Goal: Information Seeking & Learning: Compare options

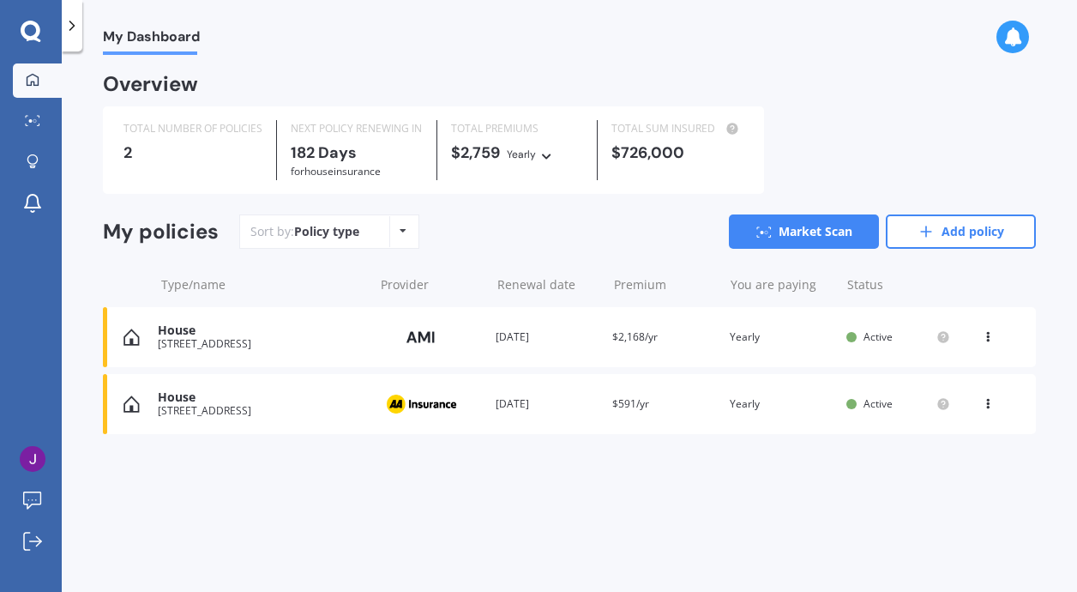
click at [400, 226] on icon at bounding box center [403, 231] width 7 height 10
click at [376, 265] on span "Policy type" at bounding box center [372, 269] width 65 height 16
click at [959, 220] on link "Add policy" at bounding box center [961, 231] width 150 height 34
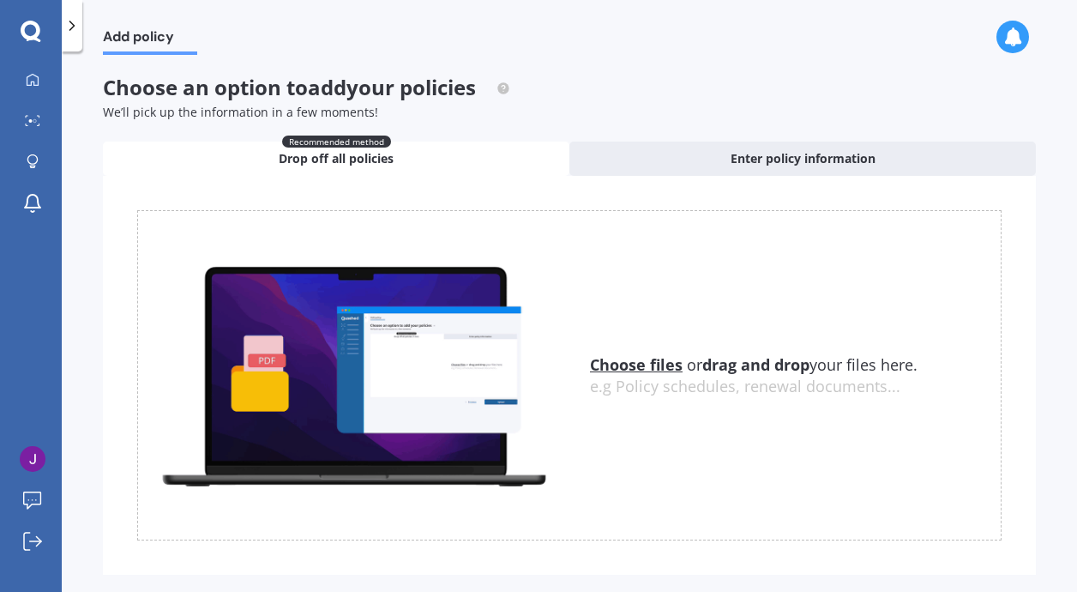
click at [182, 122] on div "Choose an option to add your policies We’ll pick up the information in a few mo…" at bounding box center [569, 335] width 933 height 520
click at [189, 144] on div "Recommended method Drop off all policies" at bounding box center [336, 158] width 466 height 34
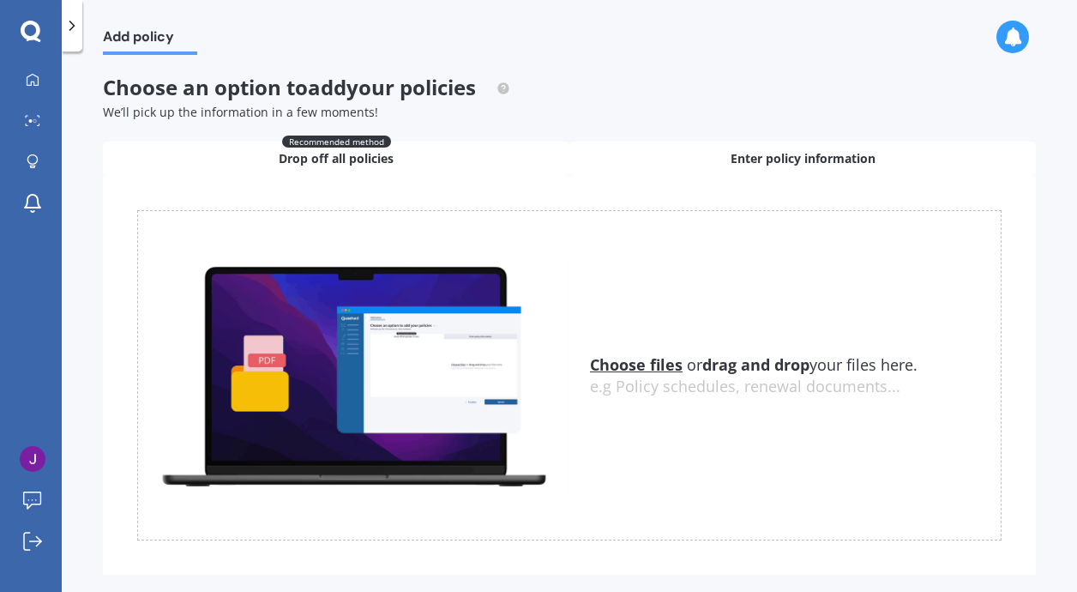
click at [596, 156] on div "Enter policy information" at bounding box center [802, 158] width 466 height 34
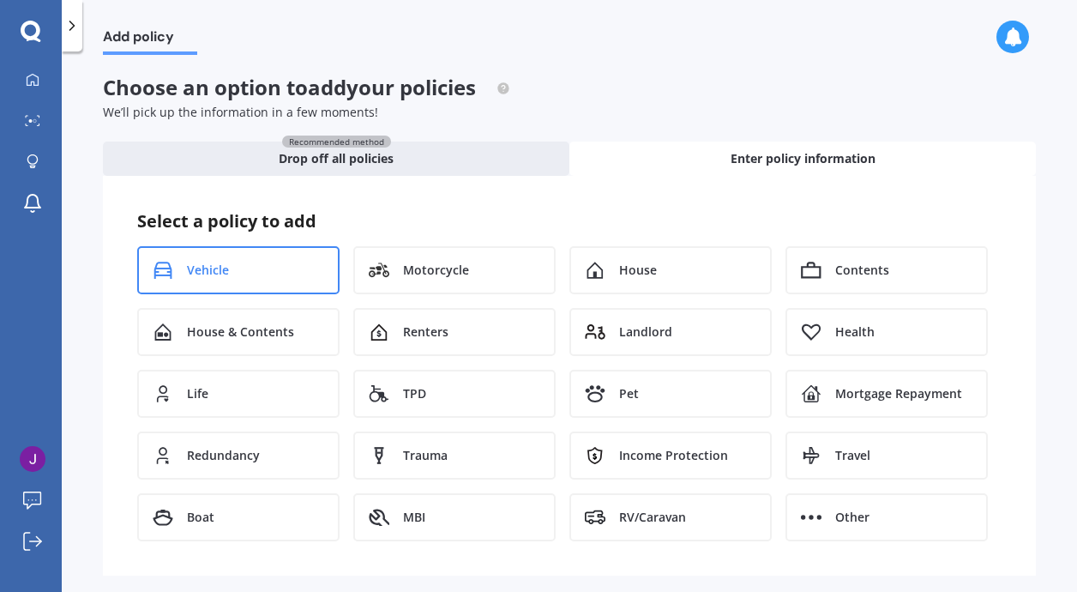
click at [239, 256] on div "Vehicle" at bounding box center [238, 270] width 202 height 48
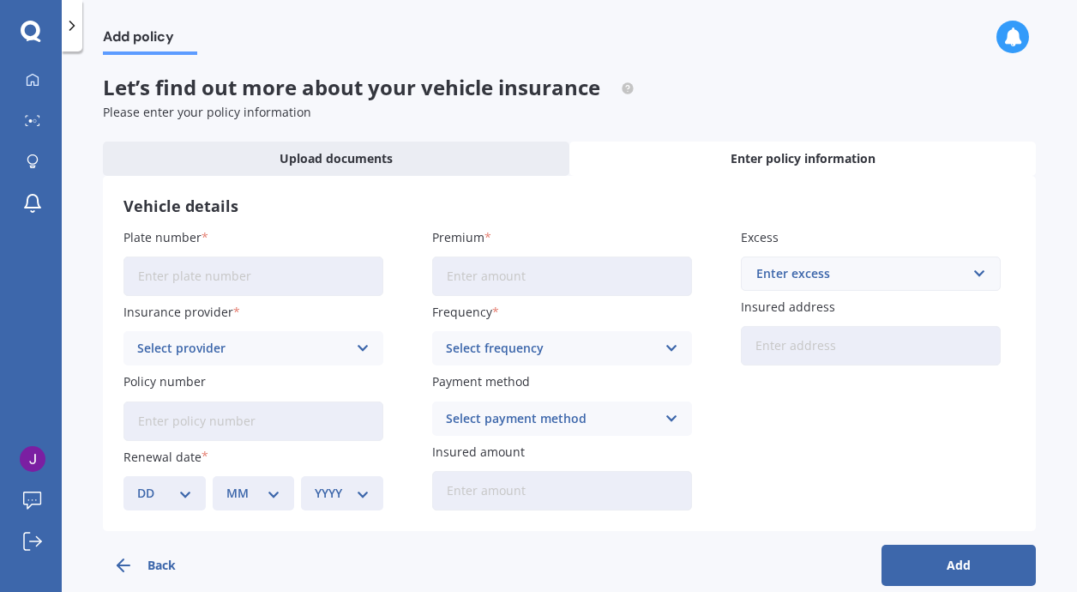
click at [256, 280] on input "Plate number" at bounding box center [253, 275] width 260 height 39
type input "J"
type input "QJK788"
click at [364, 345] on icon at bounding box center [363, 348] width 15 height 19
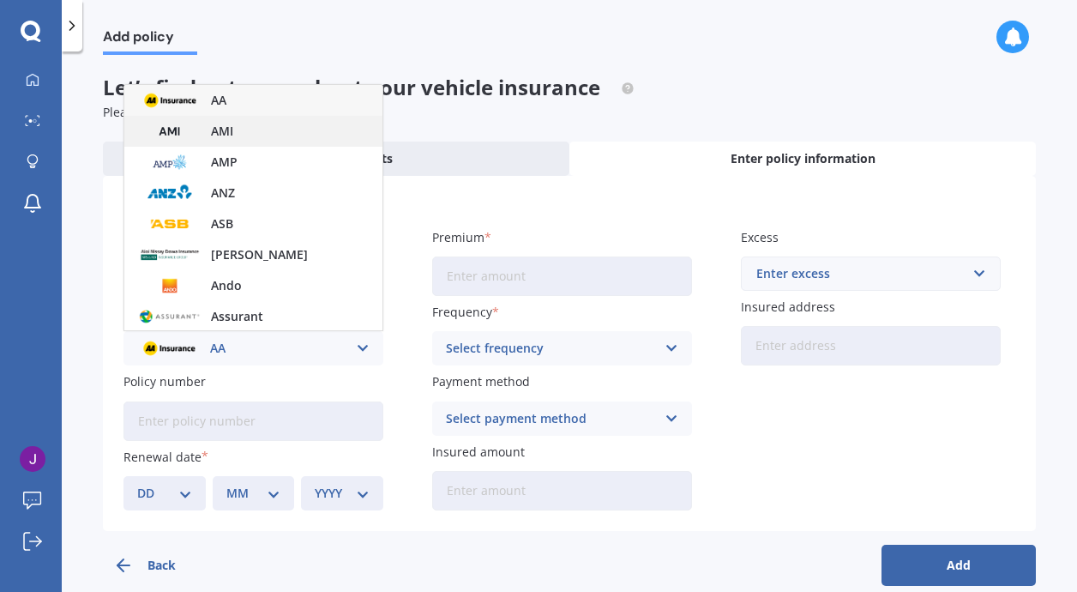
click at [236, 129] on div "AMI" at bounding box center [253, 131] width 258 height 31
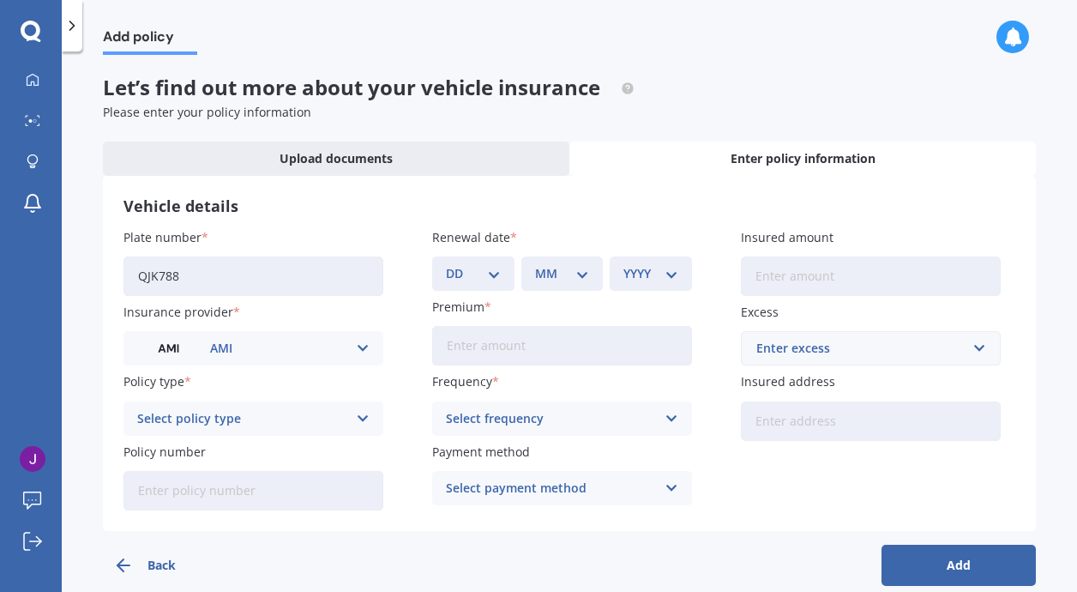
click at [359, 418] on icon at bounding box center [363, 418] width 15 height 19
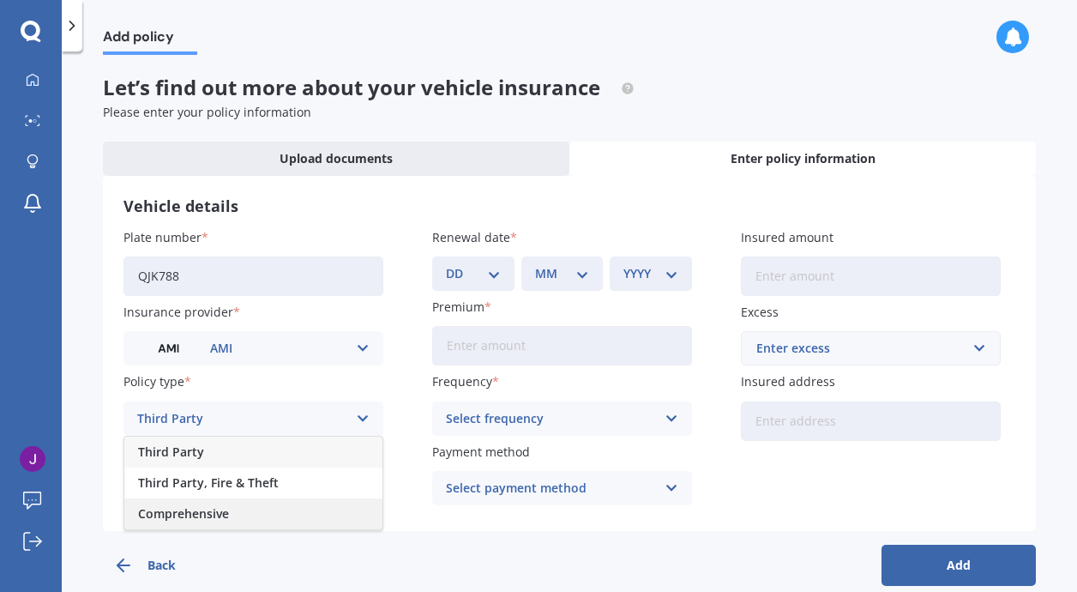
click at [316, 508] on div "Comprehensive" at bounding box center [253, 513] width 258 height 31
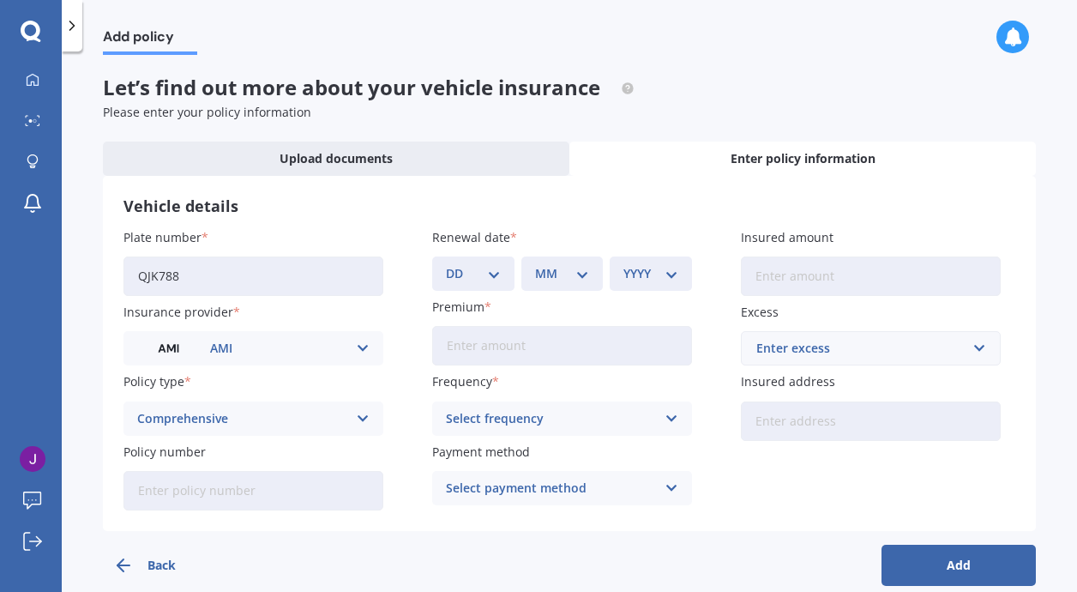
click at [664, 415] on icon at bounding box center [671, 418] width 15 height 19
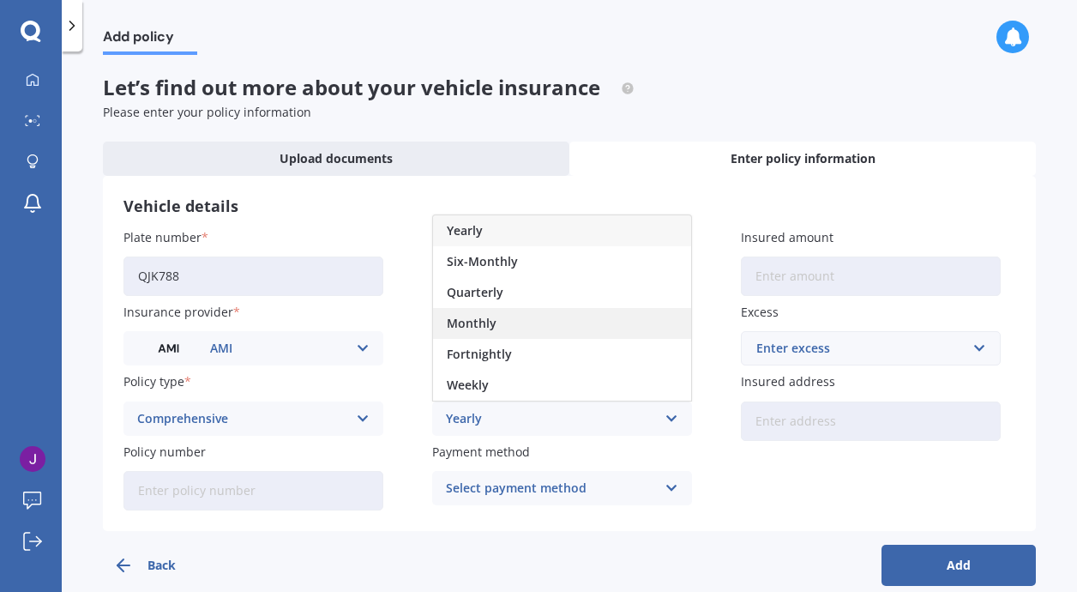
click at [524, 319] on div "Monthly" at bounding box center [562, 323] width 258 height 31
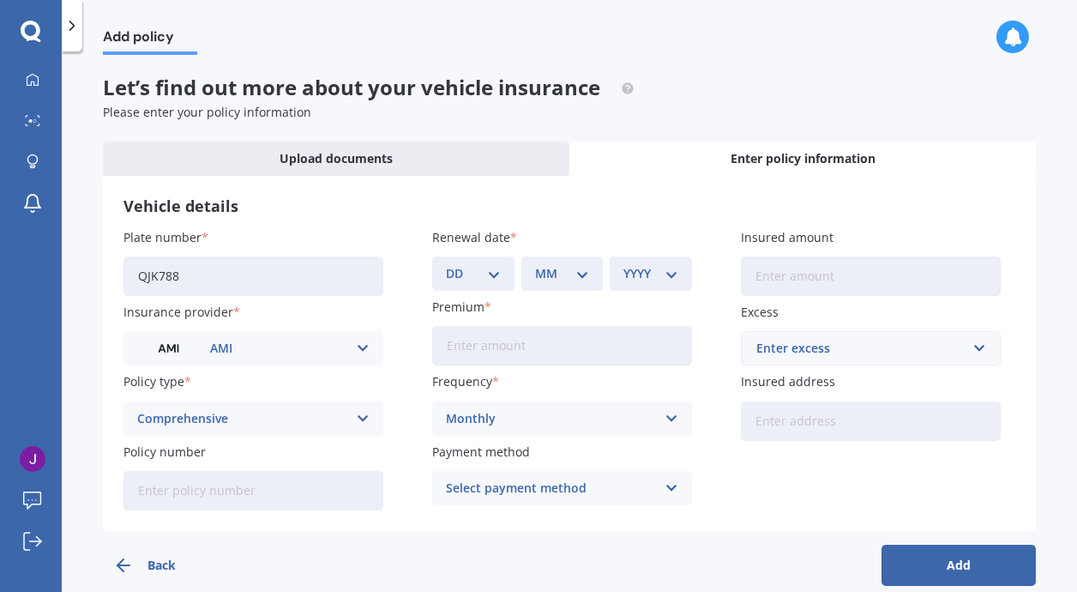
click at [666, 482] on icon at bounding box center [671, 487] width 15 height 19
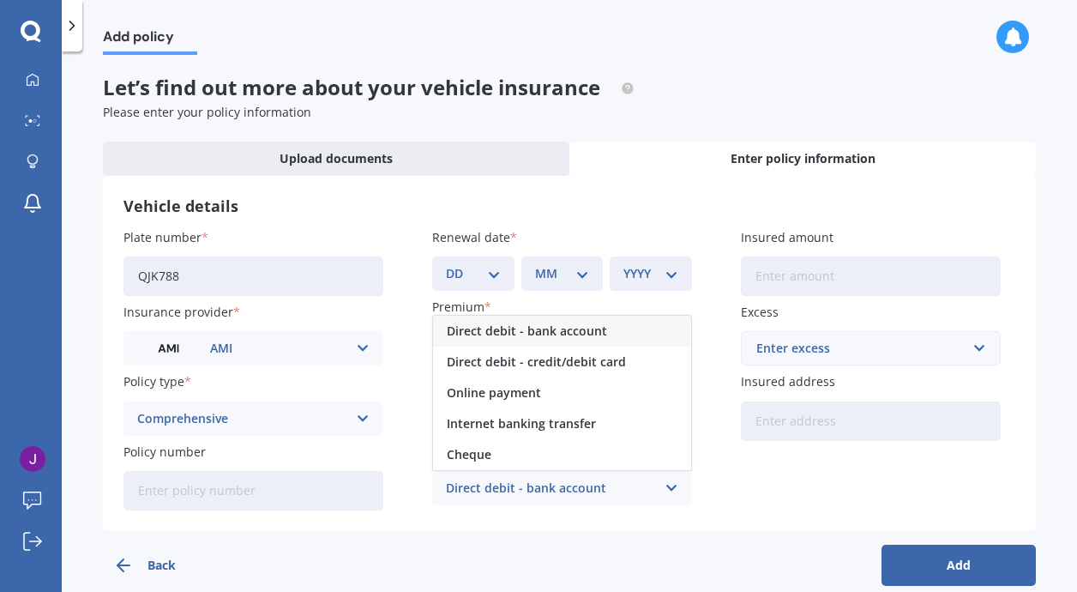
click at [598, 482] on div "Direct debit - bank account" at bounding box center [551, 487] width 210 height 19
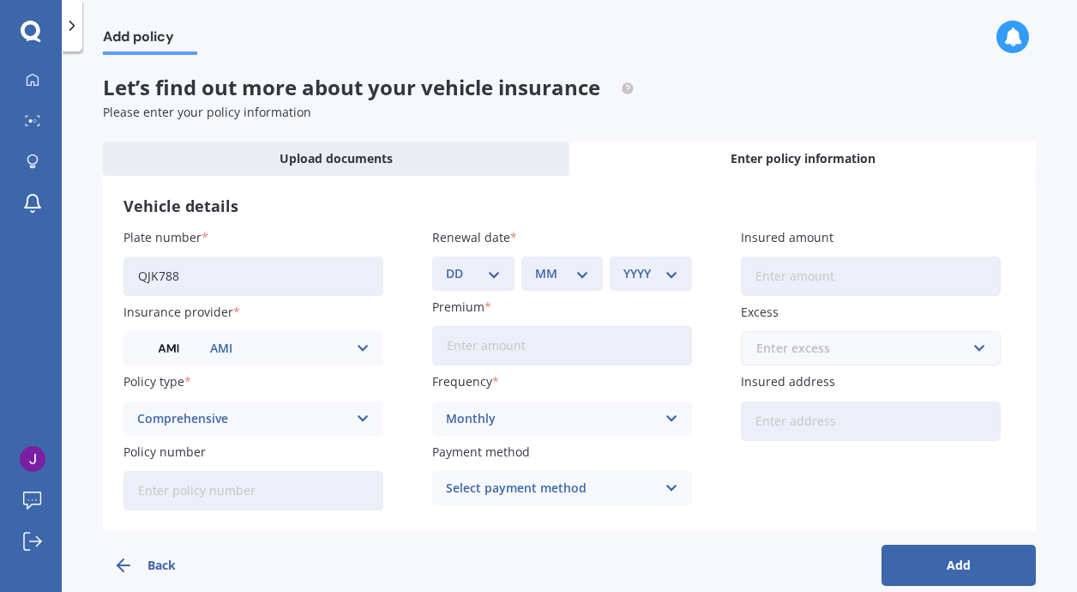
click at [971, 349] on input "text" at bounding box center [865, 348] width 244 height 33
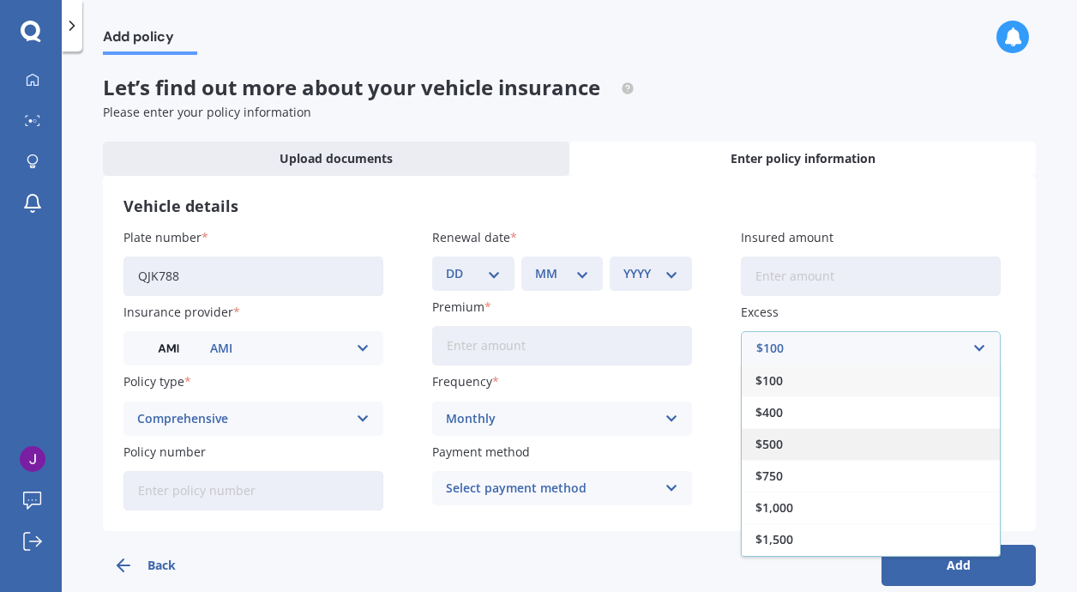
click at [773, 441] on span "$500" at bounding box center [768, 444] width 27 height 12
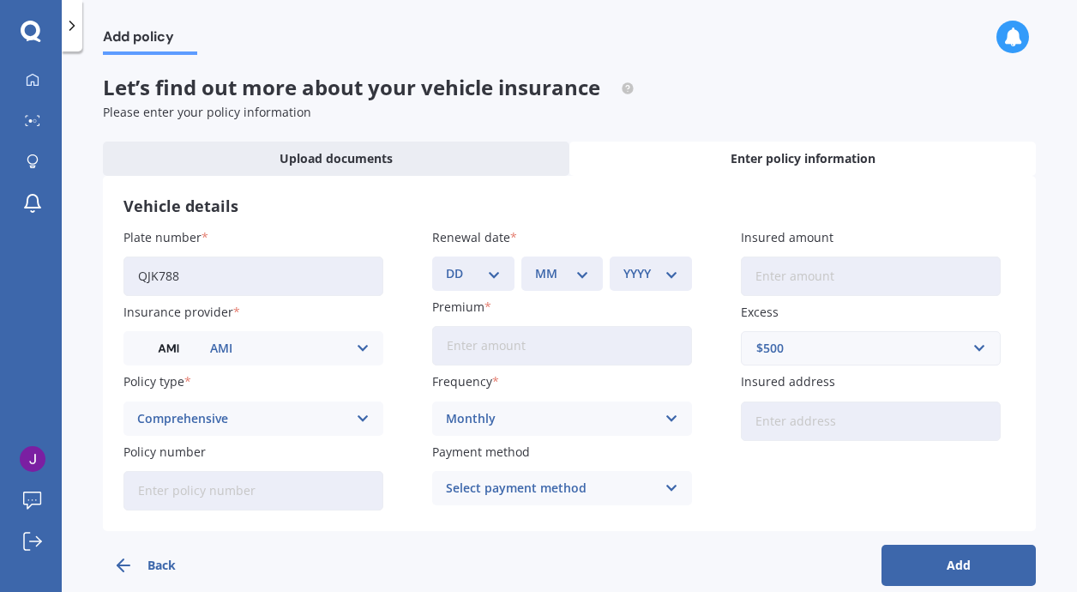
click at [894, 552] on button "Add" at bounding box center [958, 564] width 154 height 41
type input "$180.70"
select select "04"
select select "2026"
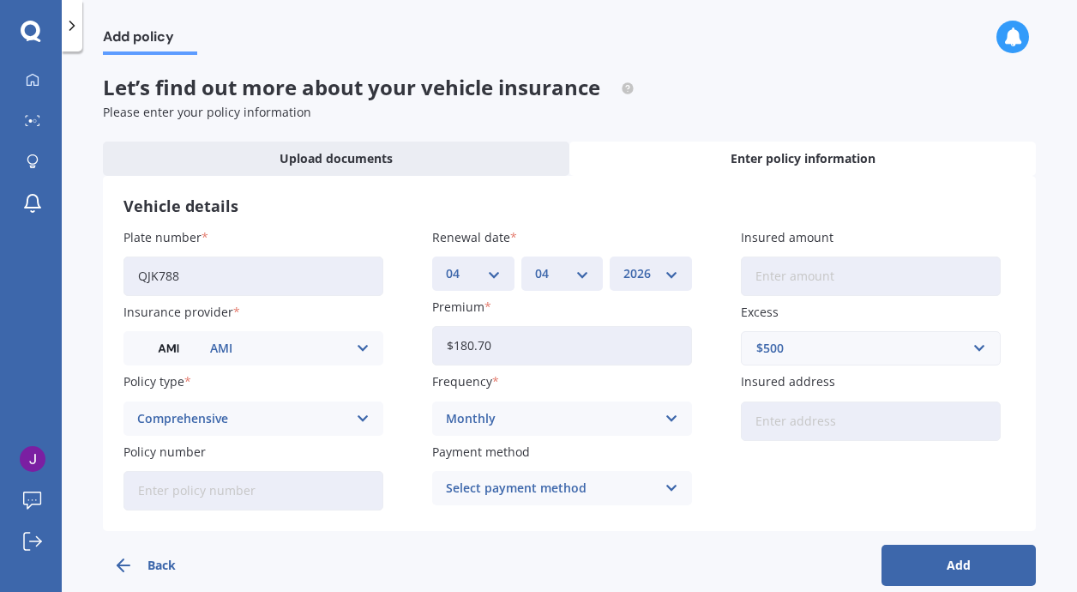
click at [899, 554] on button "Add" at bounding box center [958, 564] width 154 height 41
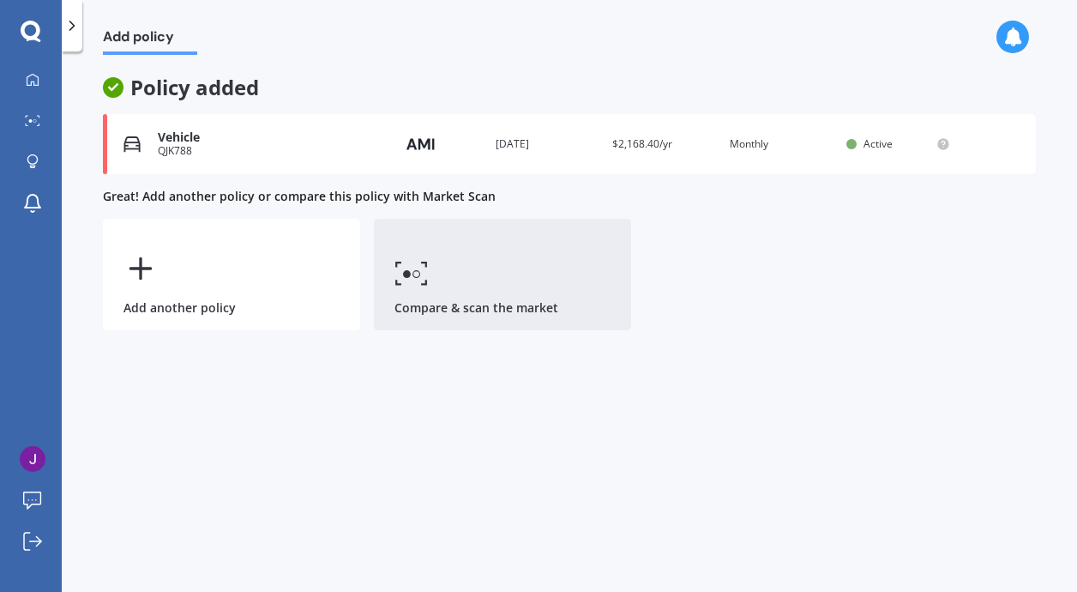
click at [452, 284] on link "Compare & scan the market" at bounding box center [502, 274] width 257 height 111
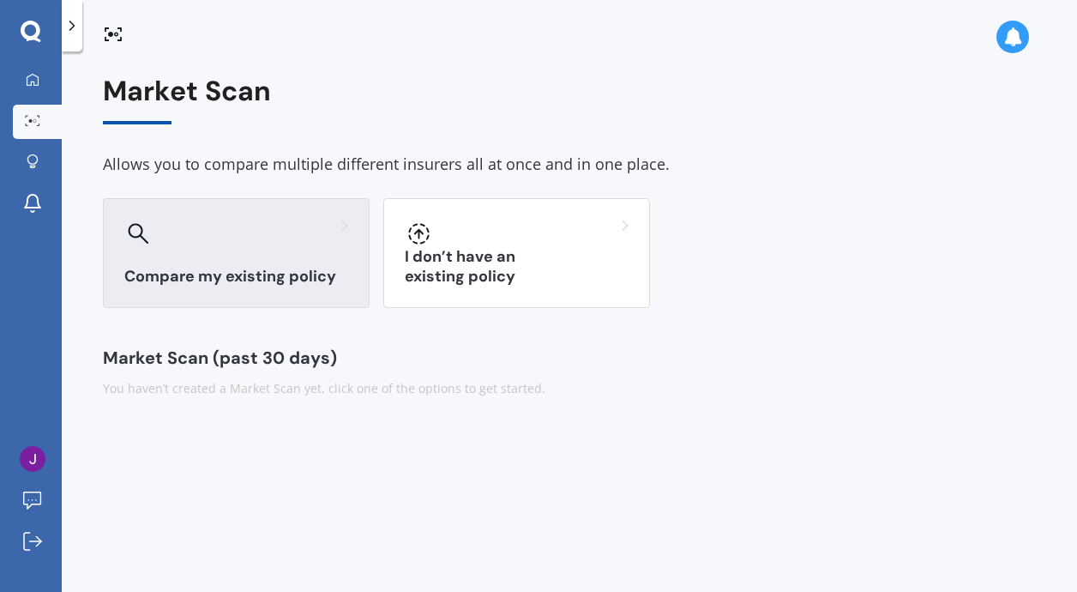
click at [287, 261] on div "Compare my existing policy" at bounding box center [236, 253] width 267 height 110
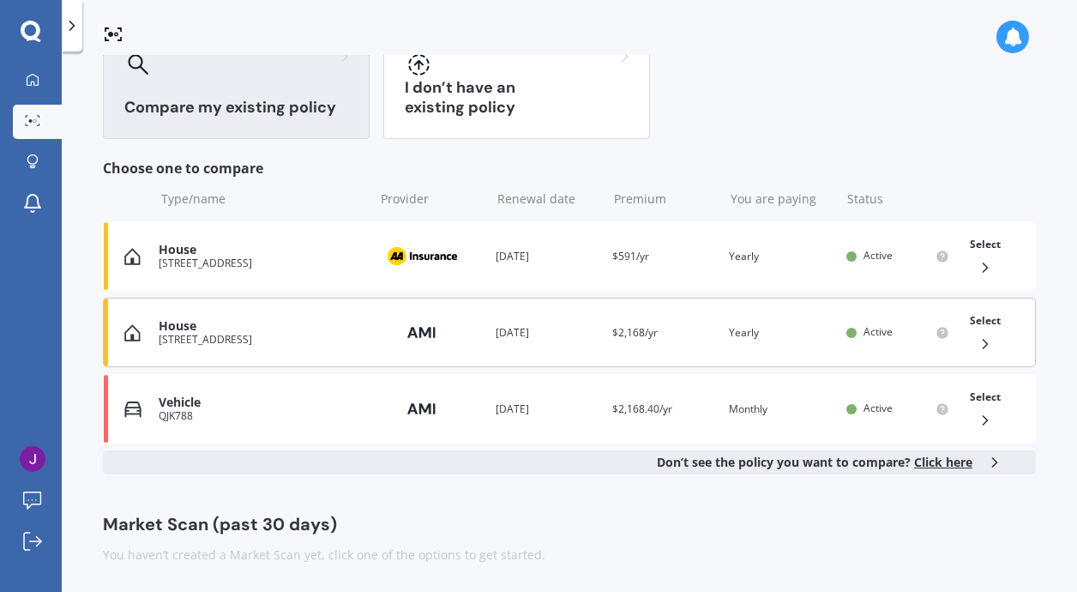
scroll to position [167, 0]
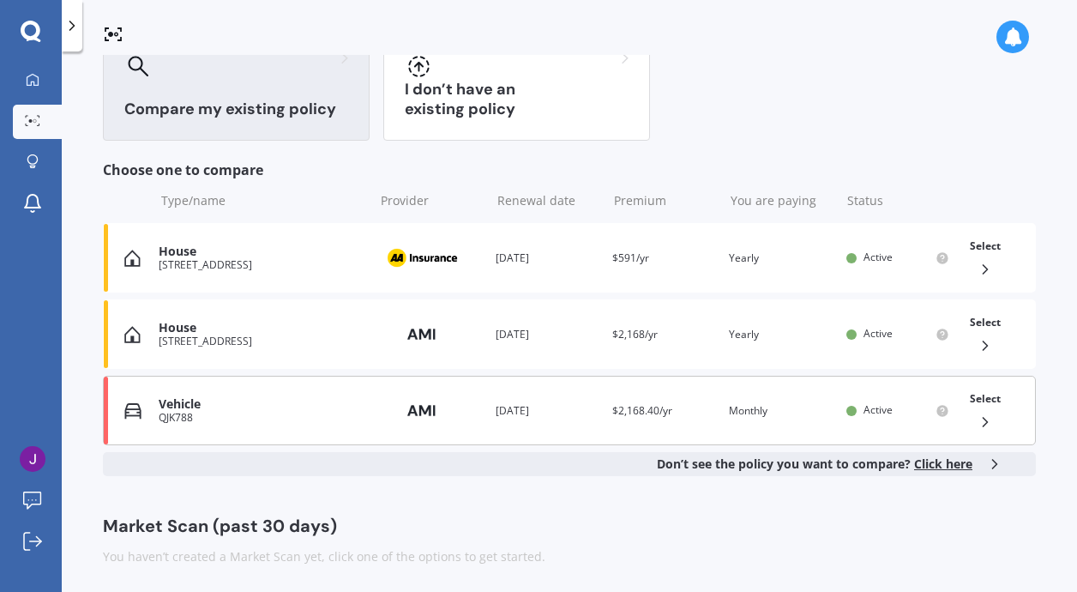
click at [181, 397] on div "Vehicle" at bounding box center [262, 404] width 207 height 15
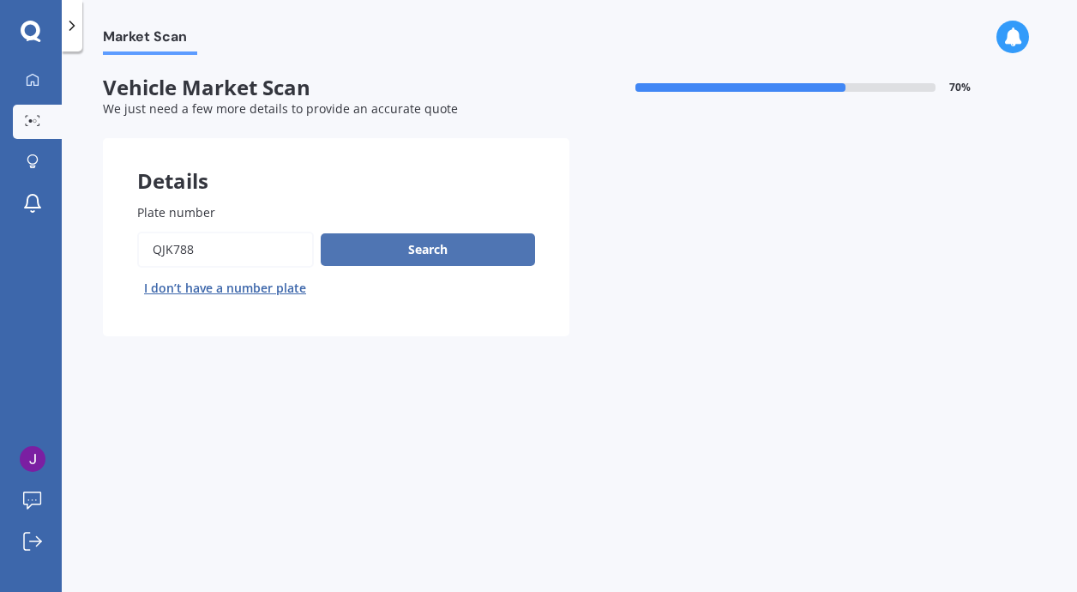
click at [407, 258] on button "Search" at bounding box center [428, 249] width 214 height 33
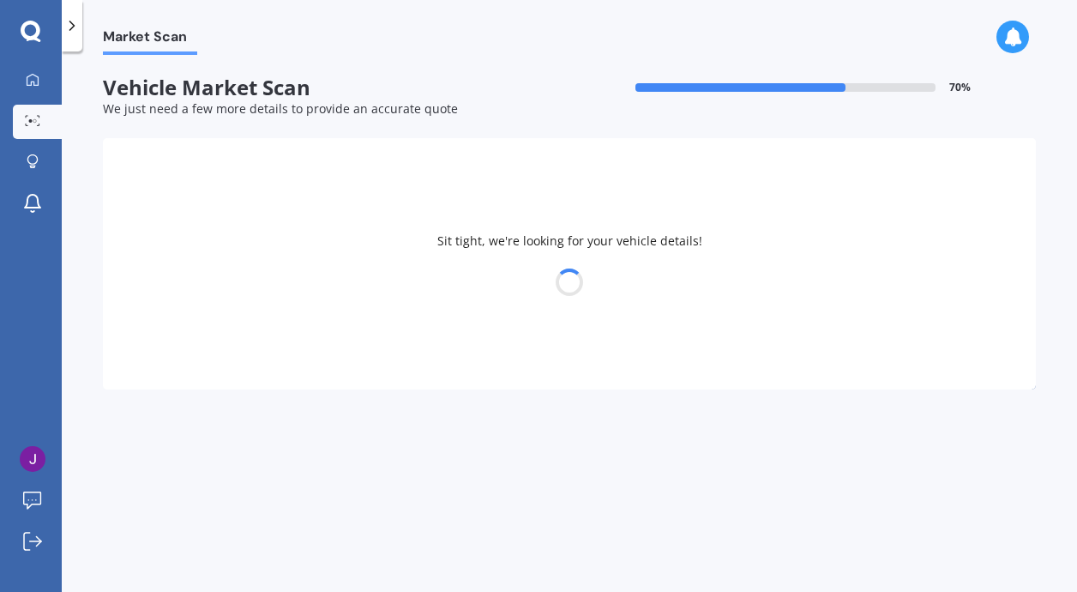
select select "HONDA"
select select "VEZEL"
select select "13"
select select "04"
select select "1955"
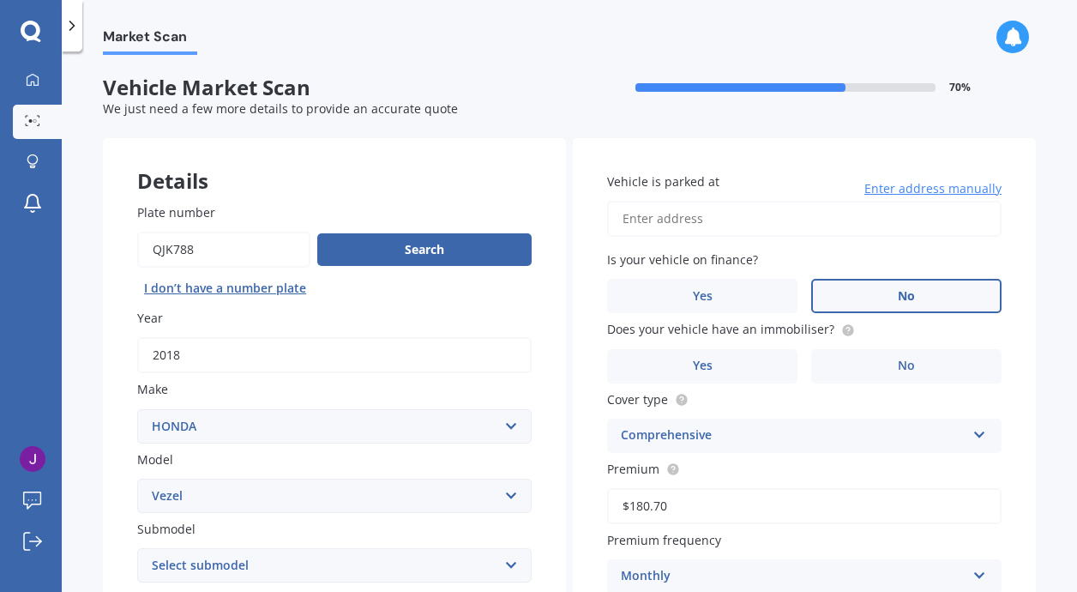
click at [888, 290] on label "No" at bounding box center [906, 296] width 190 height 34
click at [0, 0] on input "No" at bounding box center [0, 0] width 0 height 0
click at [900, 370] on span "No" at bounding box center [906, 365] width 17 height 15
click at [0, 0] on input "No" at bounding box center [0, 0] width 0 height 0
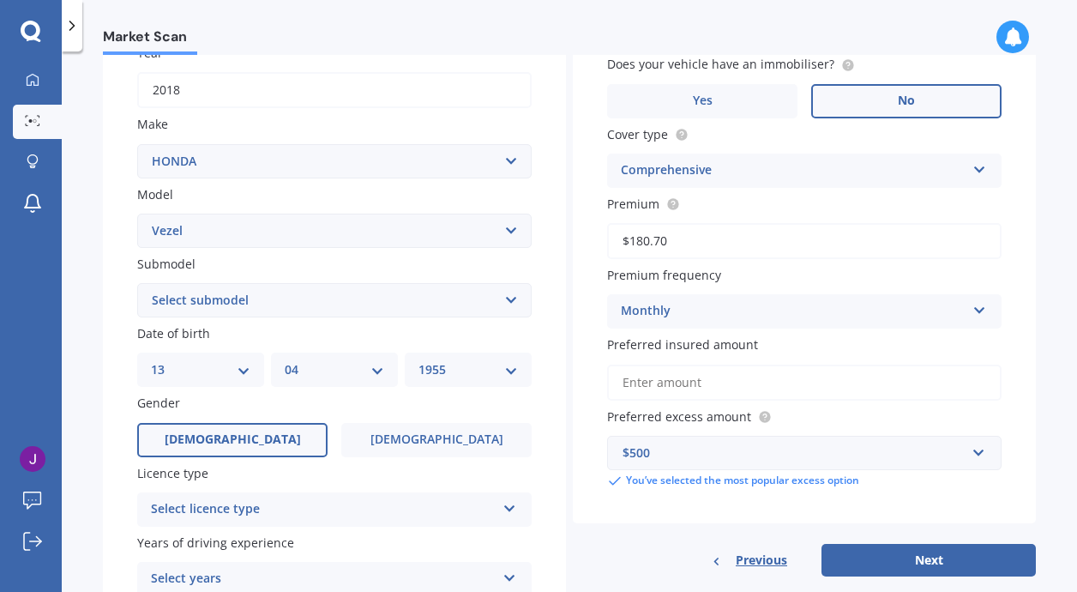
scroll to position [271, 0]
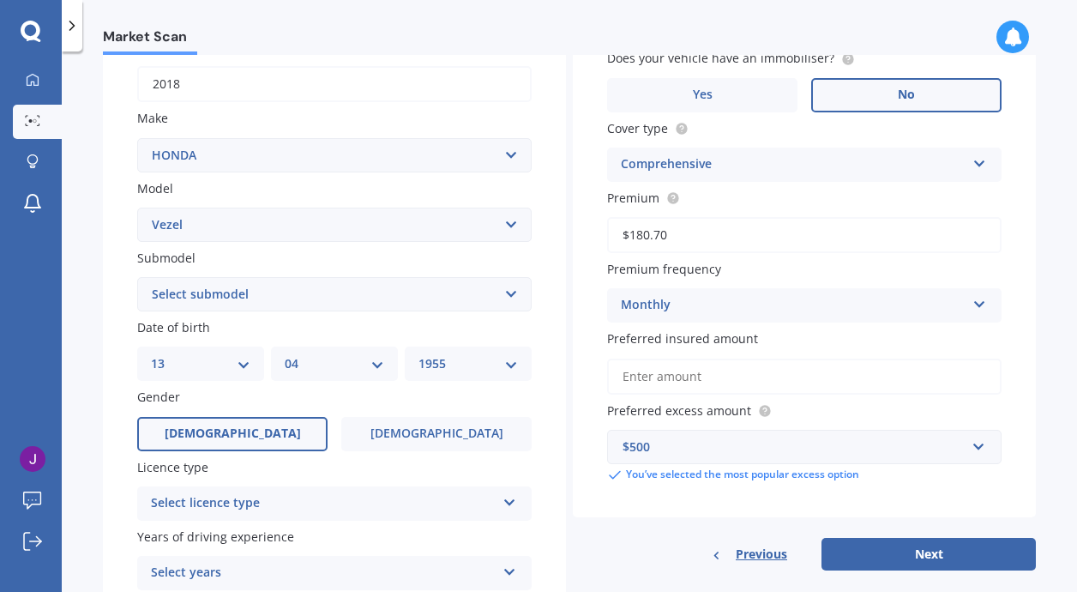
click at [700, 376] on input "Preferred insured amount" at bounding box center [804, 376] width 394 height 36
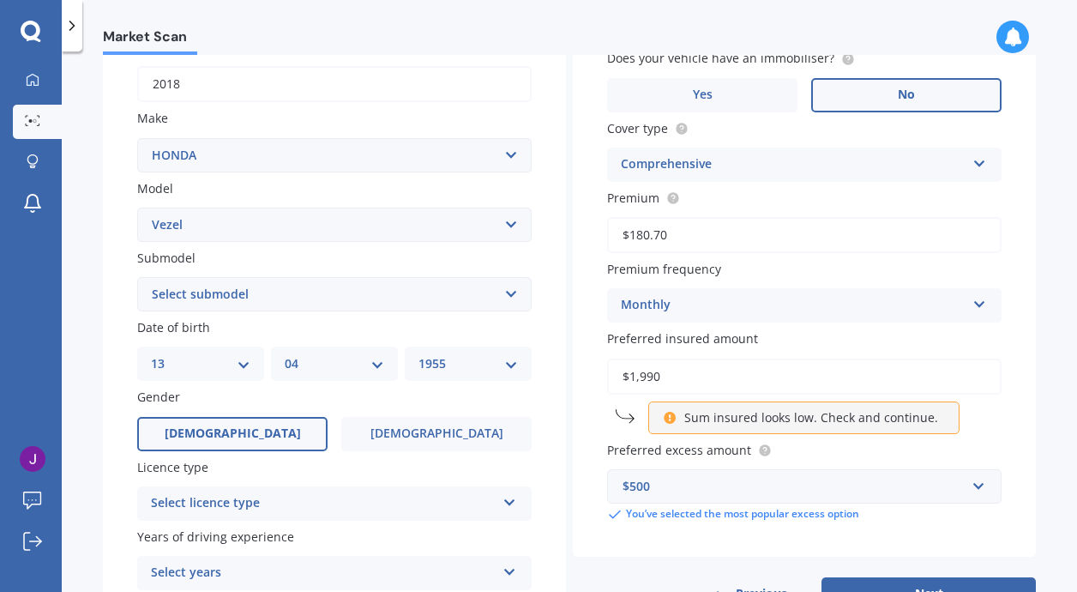
type input "$19,900"
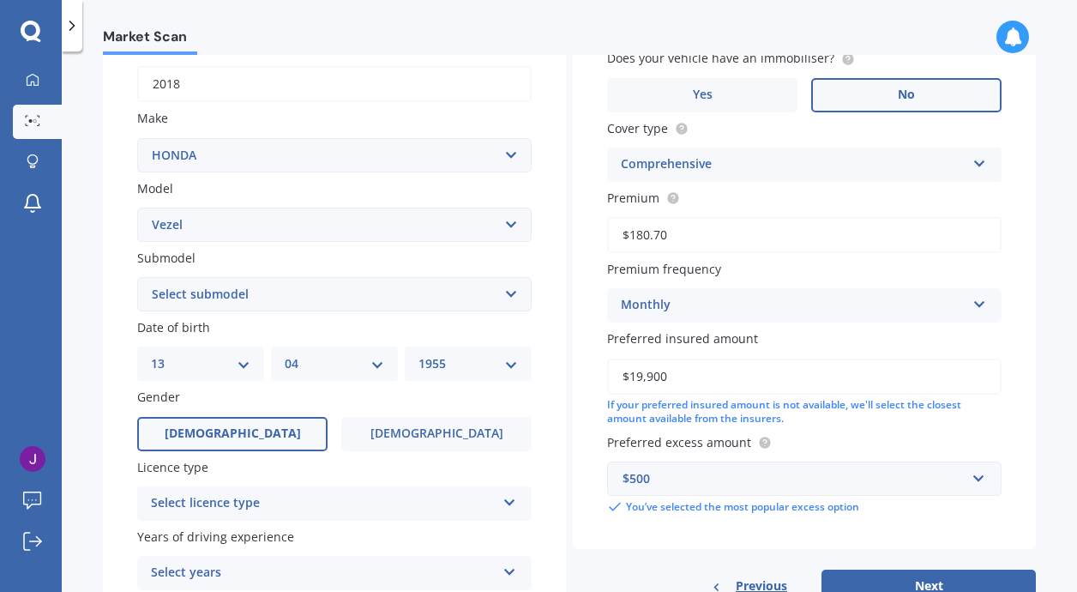
click at [507, 493] on icon at bounding box center [509, 499] width 15 height 12
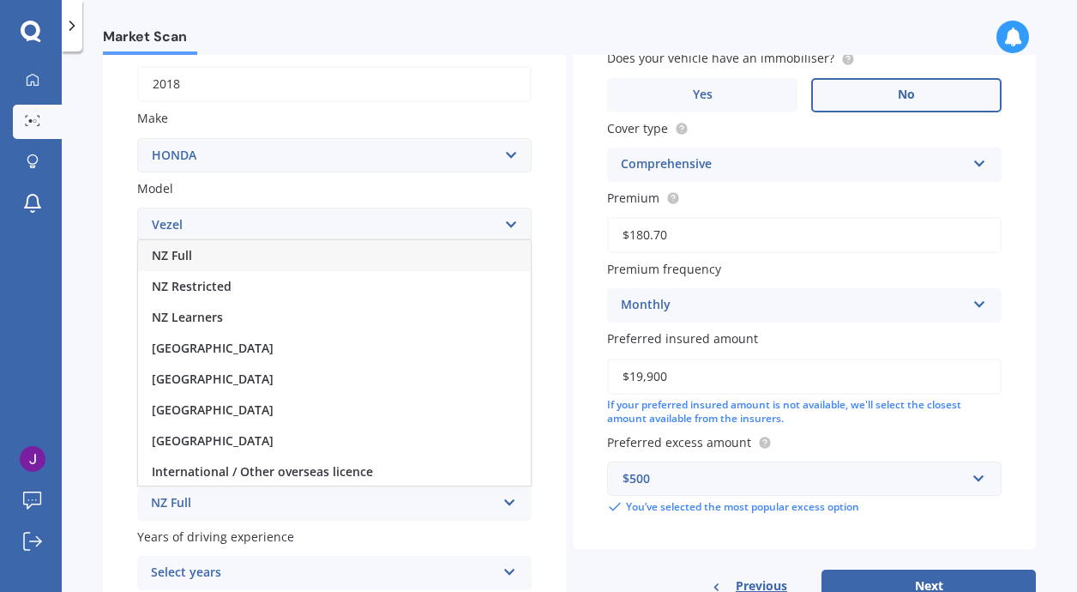
click at [326, 493] on div "NZ Full" at bounding box center [323, 503] width 345 height 21
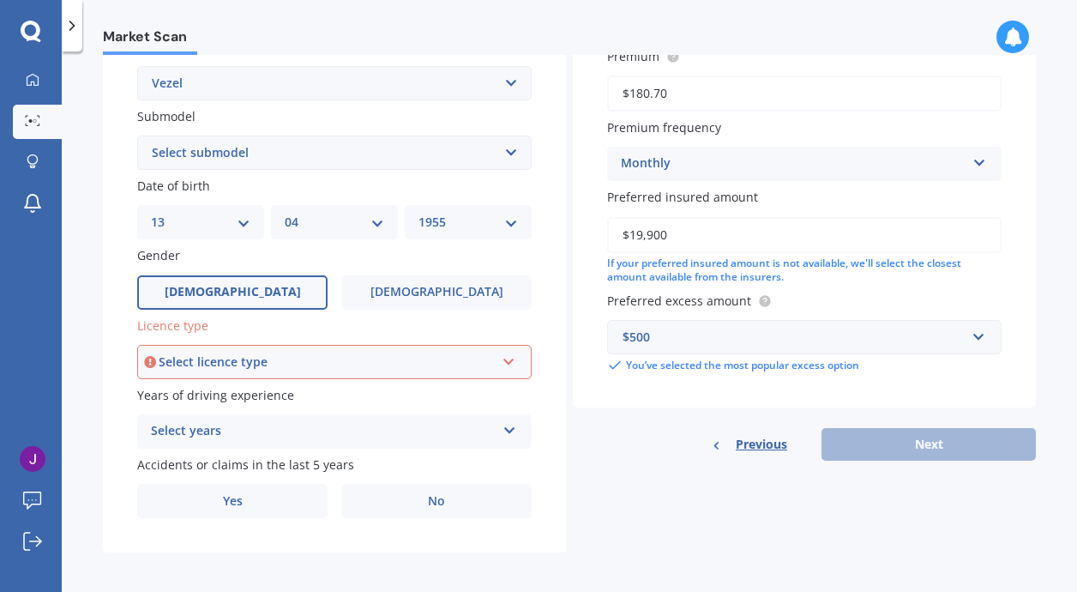
scroll to position [412, 0]
click at [499, 428] on div "Select years 5 or more years 4 years 3 years 2 years 1 year" at bounding box center [334, 432] width 394 height 34
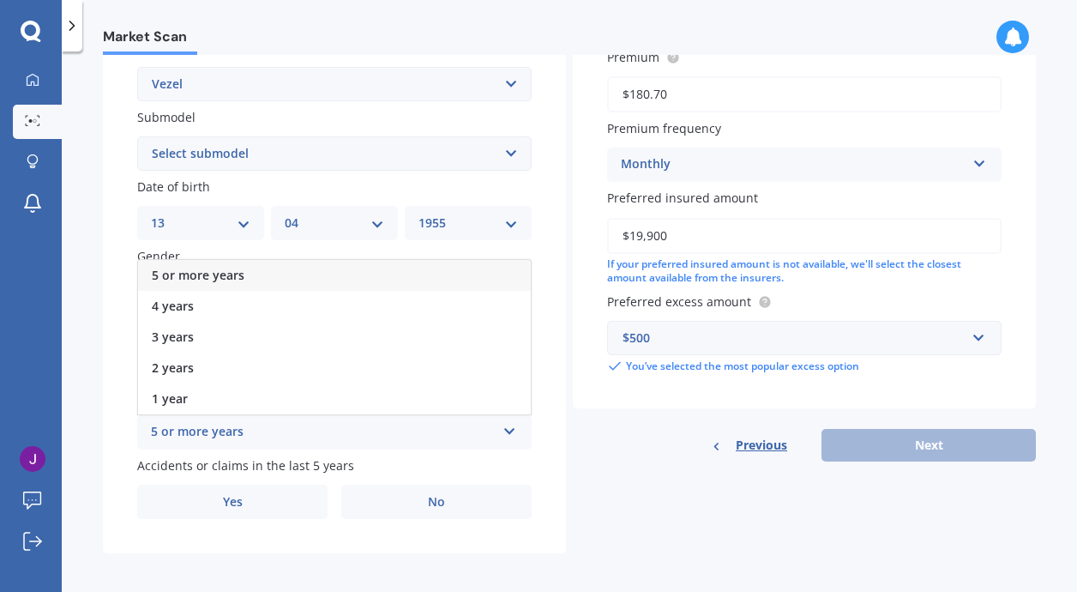
click at [237, 424] on div "5 or more years" at bounding box center [323, 432] width 345 height 21
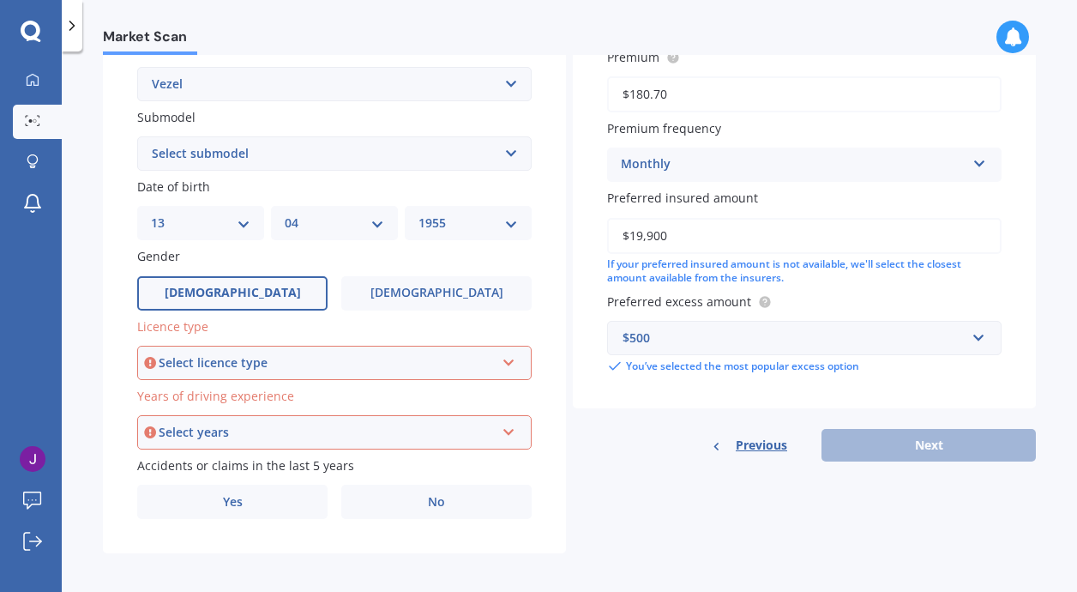
click at [493, 356] on div "Select licence type NZ Full NZ Restricted NZ Learners Australia United Kingdom …" at bounding box center [334, 363] width 394 height 34
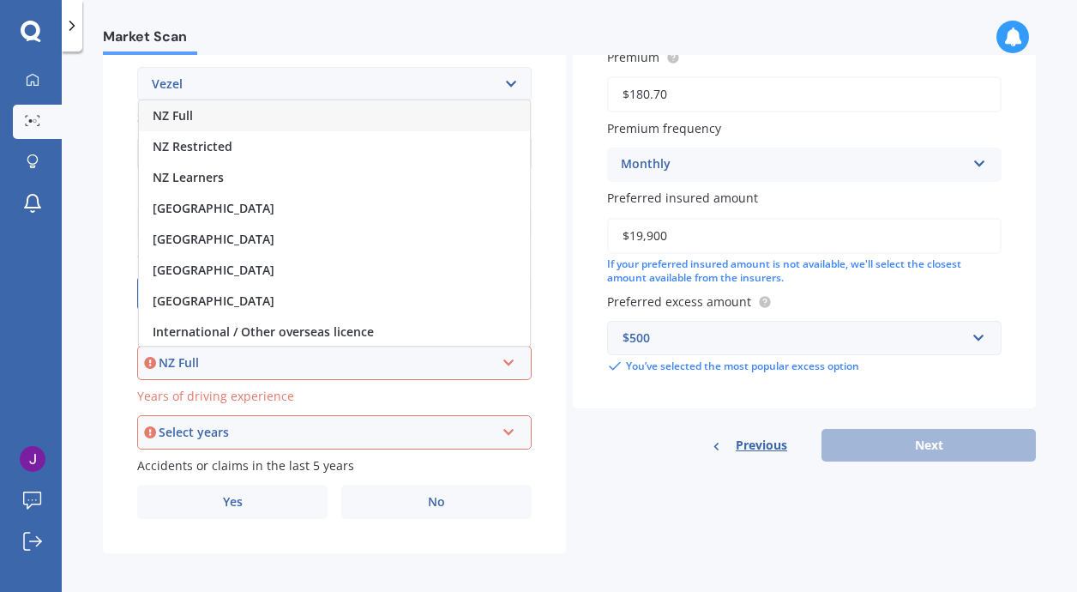
click at [192, 353] on div "NZ Full" at bounding box center [327, 362] width 336 height 19
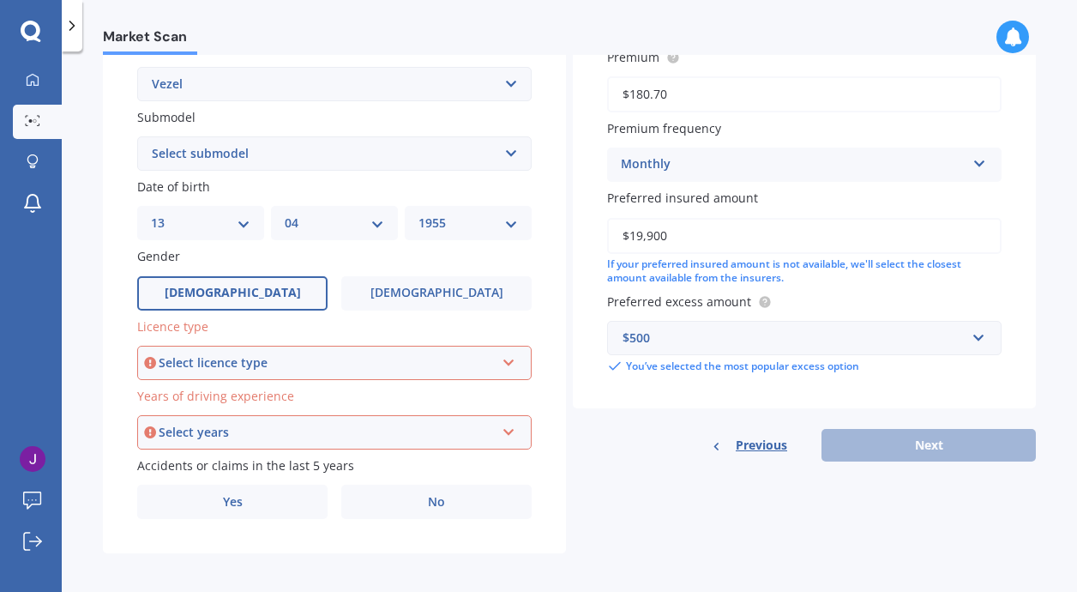
click at [502, 354] on icon at bounding box center [509, 359] width 15 height 12
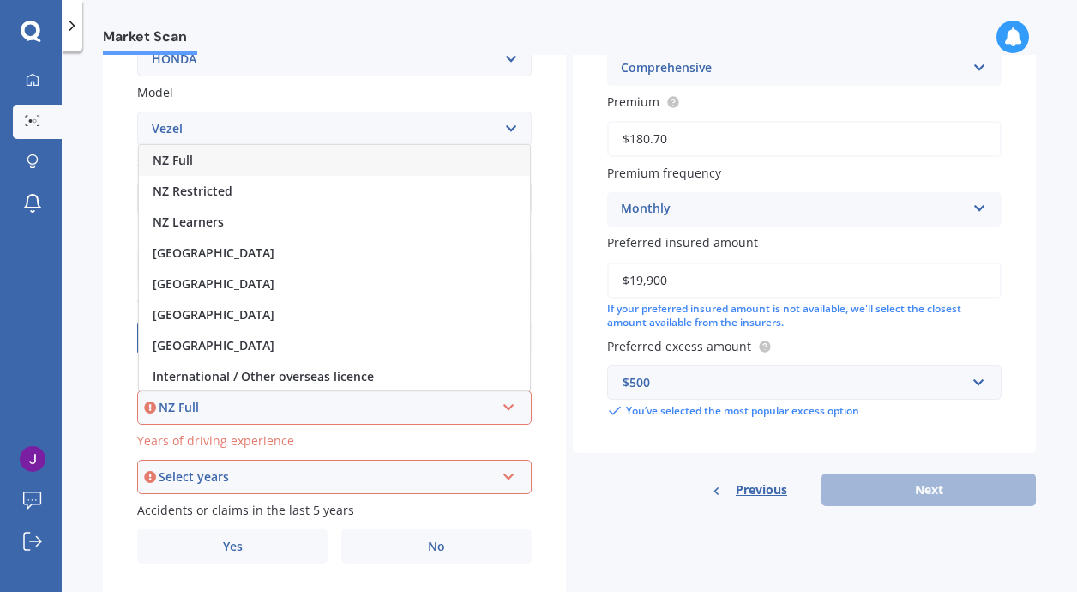
scroll to position [364, 0]
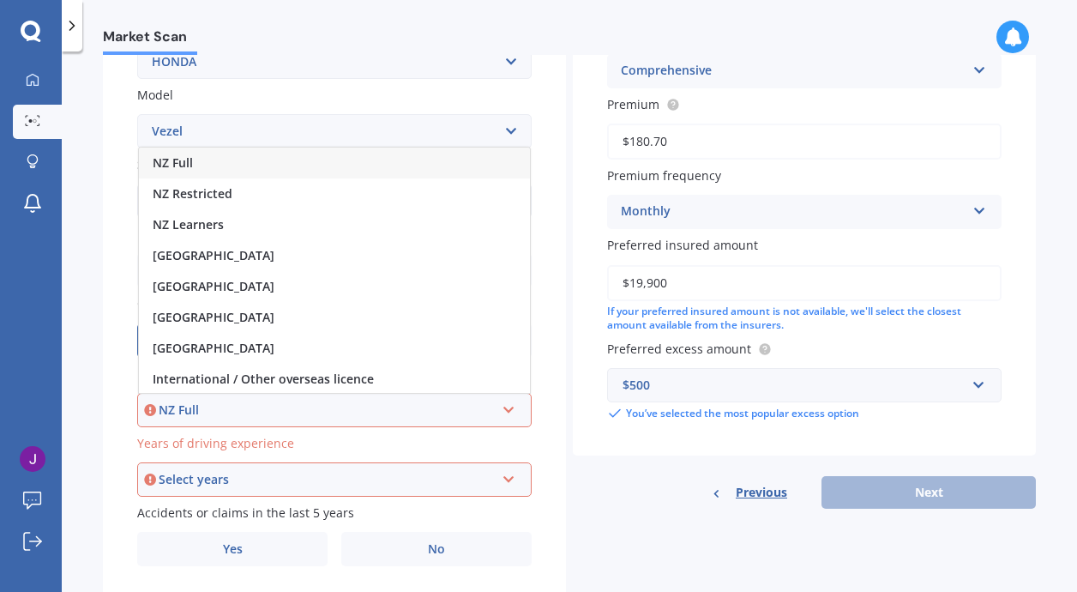
click at [192, 154] on span "NZ Full" at bounding box center [173, 162] width 40 height 16
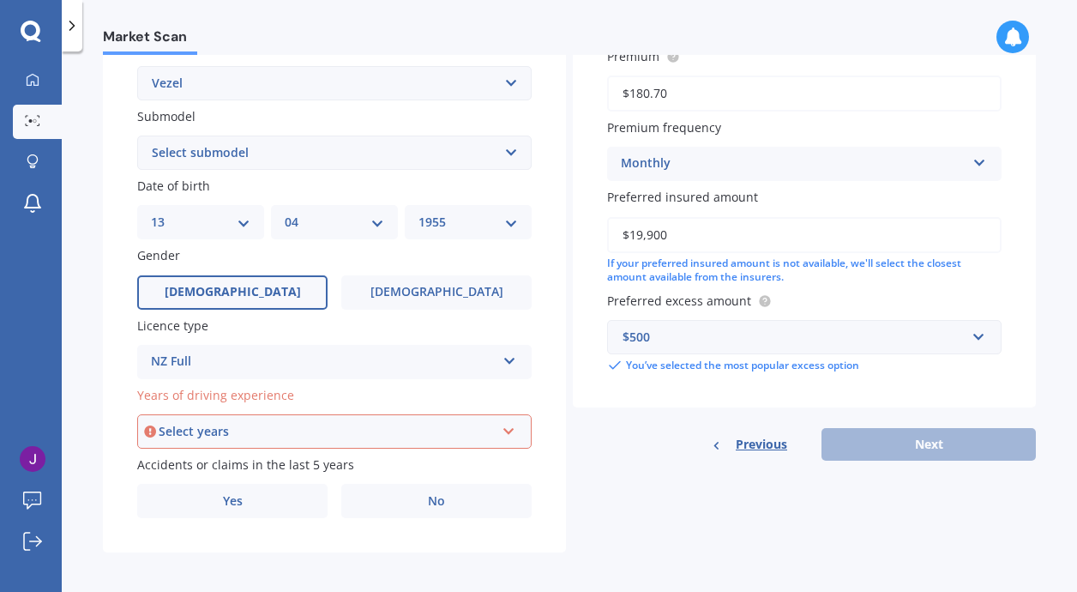
scroll to position [412, 0]
click at [504, 424] on icon at bounding box center [509, 429] width 15 height 12
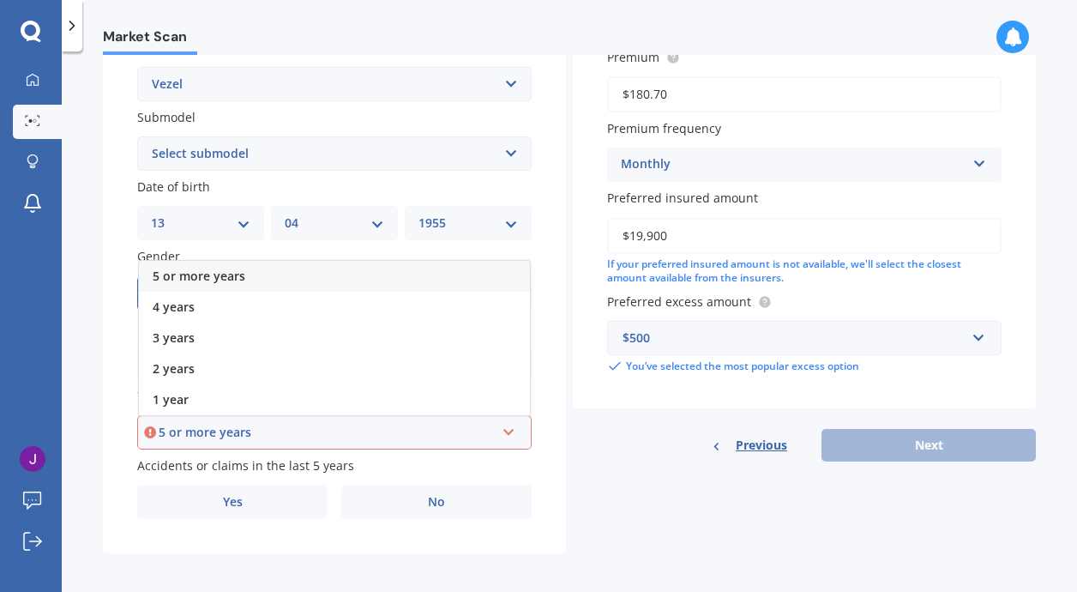
click at [194, 268] on span "5 or more years" at bounding box center [199, 276] width 93 height 16
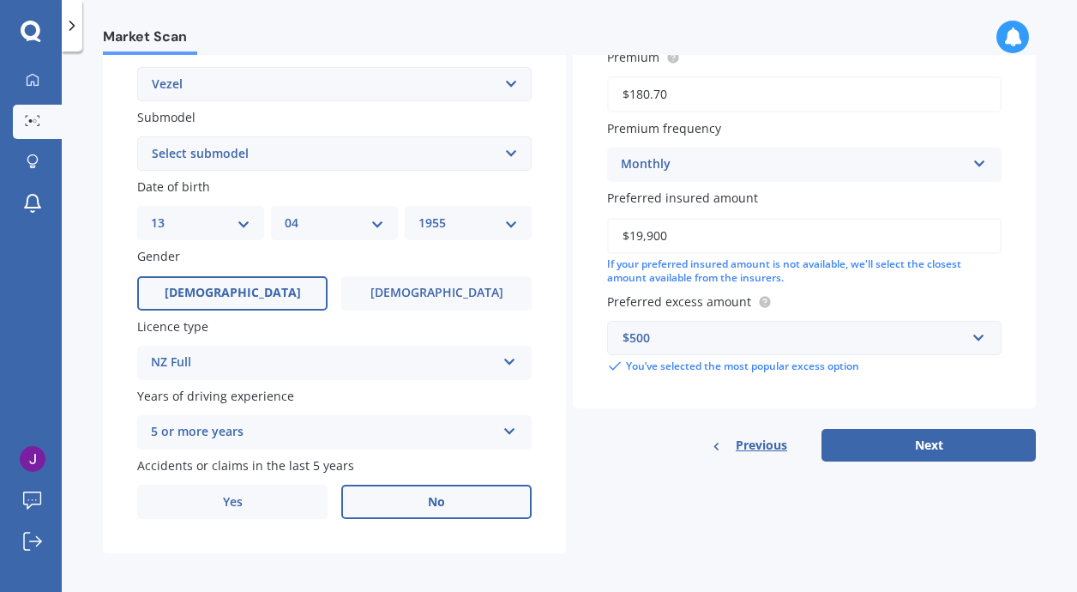
click at [424, 496] on label "No" at bounding box center [436, 501] width 190 height 34
click at [0, 0] on input "No" at bounding box center [0, 0] width 0 height 0
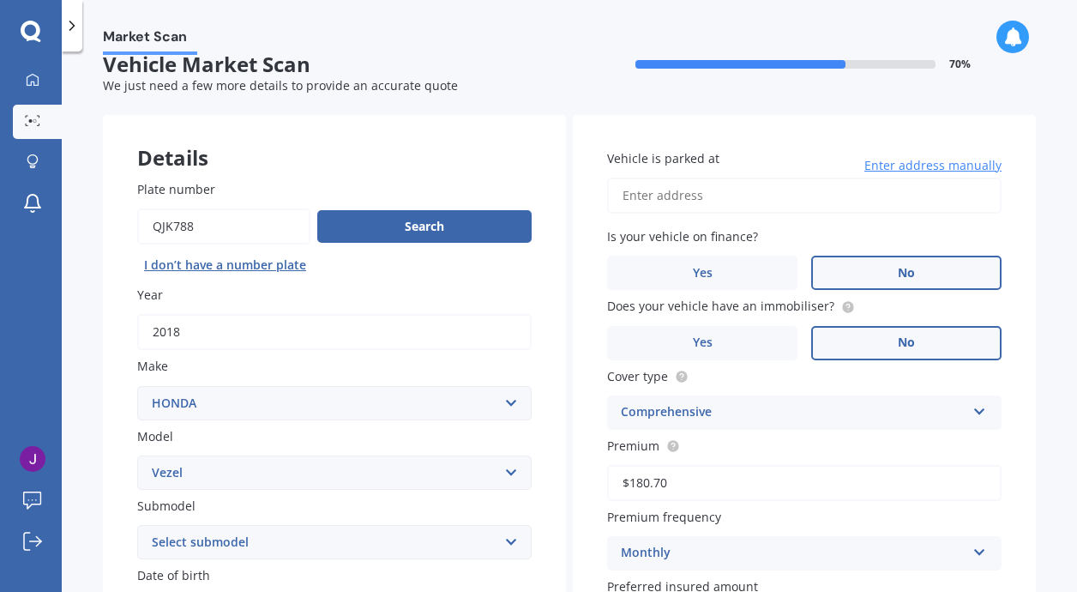
scroll to position [17, 0]
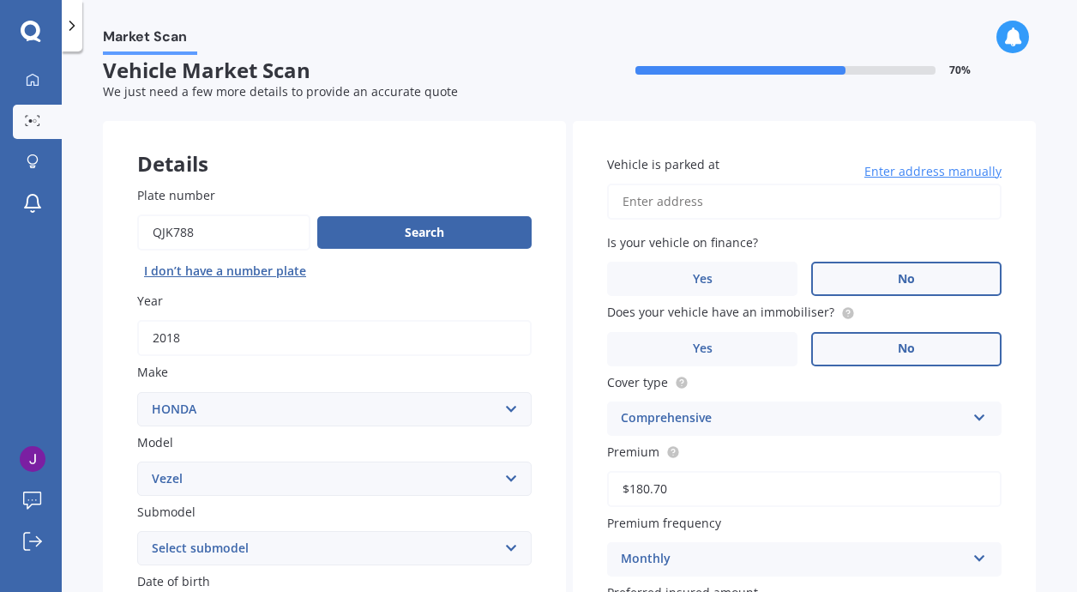
click at [706, 205] on input "Vehicle is parked at" at bounding box center [804, 201] width 394 height 36
type input "11 Worsnop Road, Ruatangata West 0176"
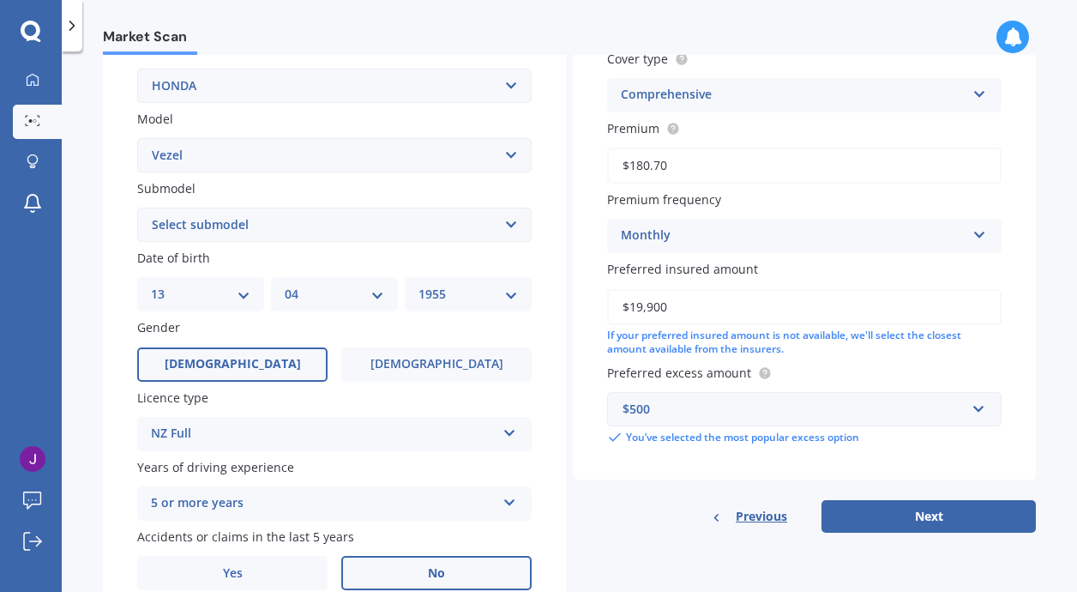
scroll to position [396, 0]
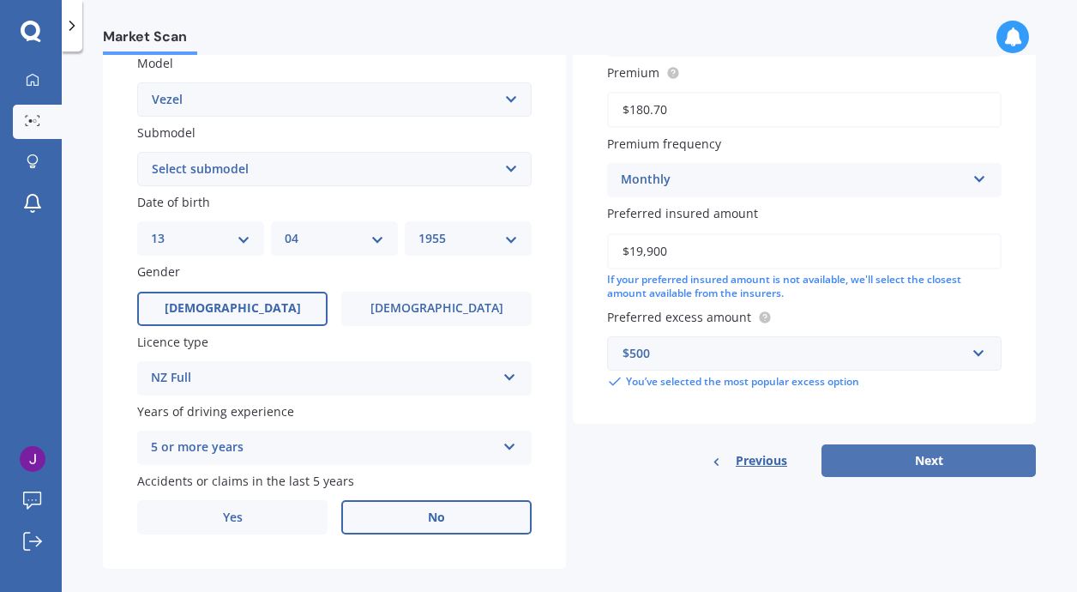
click at [876, 448] on button "Next" at bounding box center [928, 460] width 214 height 33
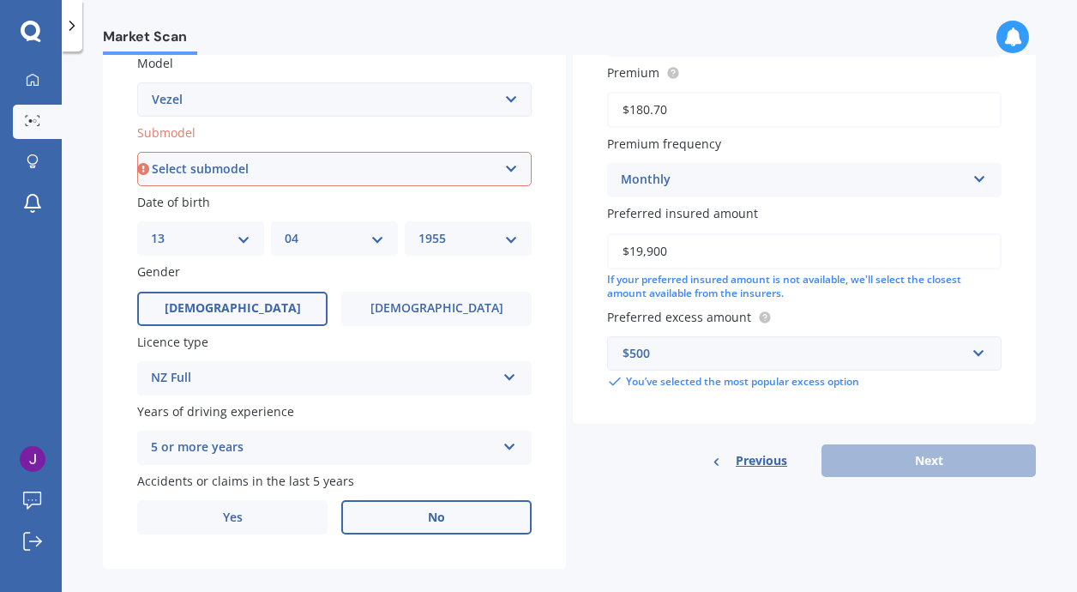
select select "HYBRID"
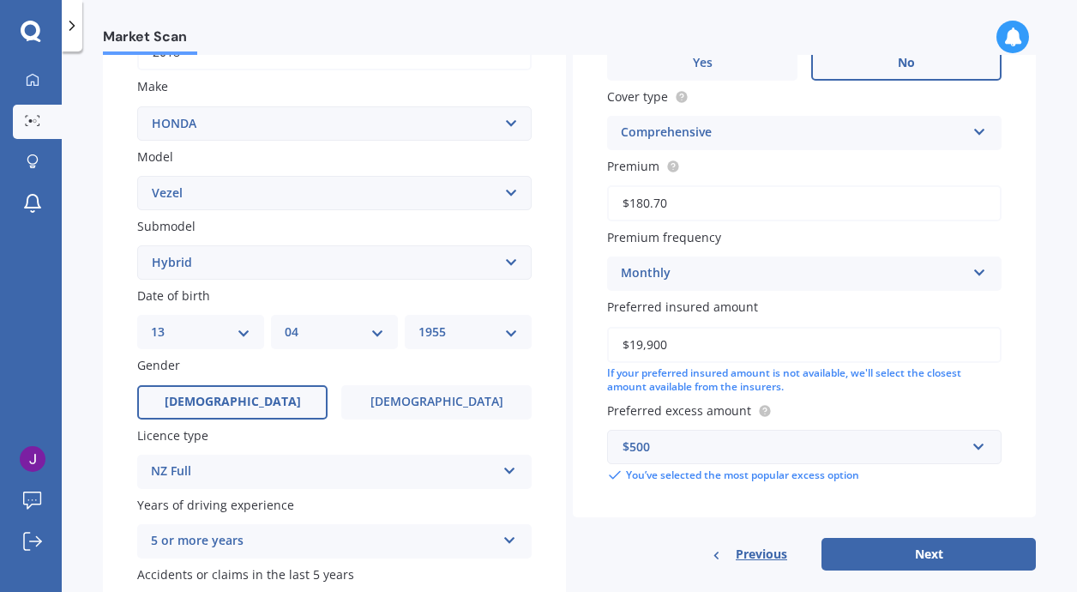
scroll to position [304, 0]
click at [915, 543] on button "Next" at bounding box center [928, 552] width 214 height 33
select select "13"
select select "04"
select select "1955"
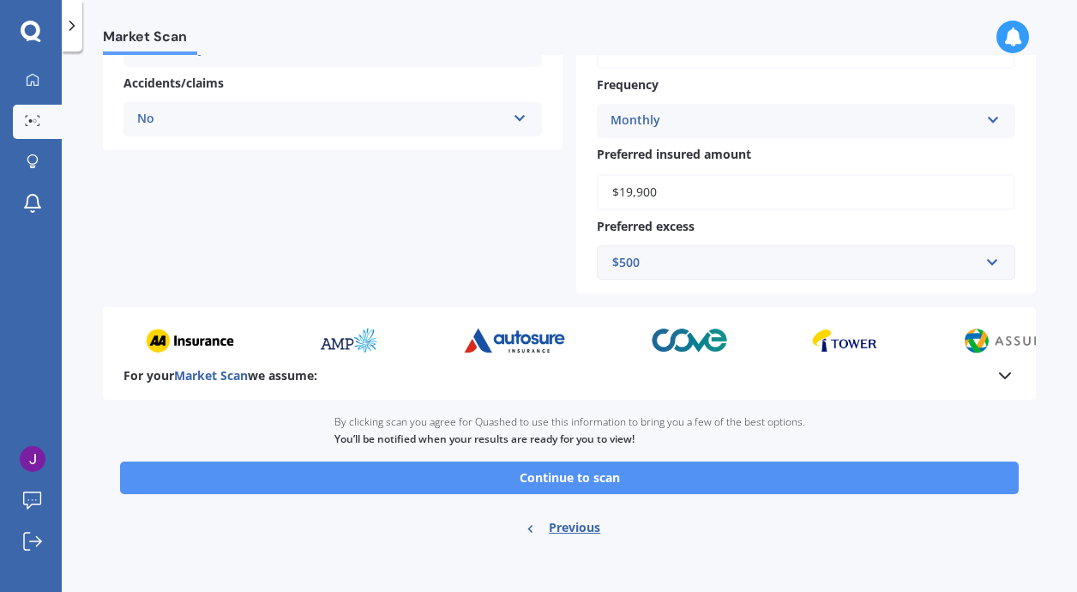
scroll to position [427, 0]
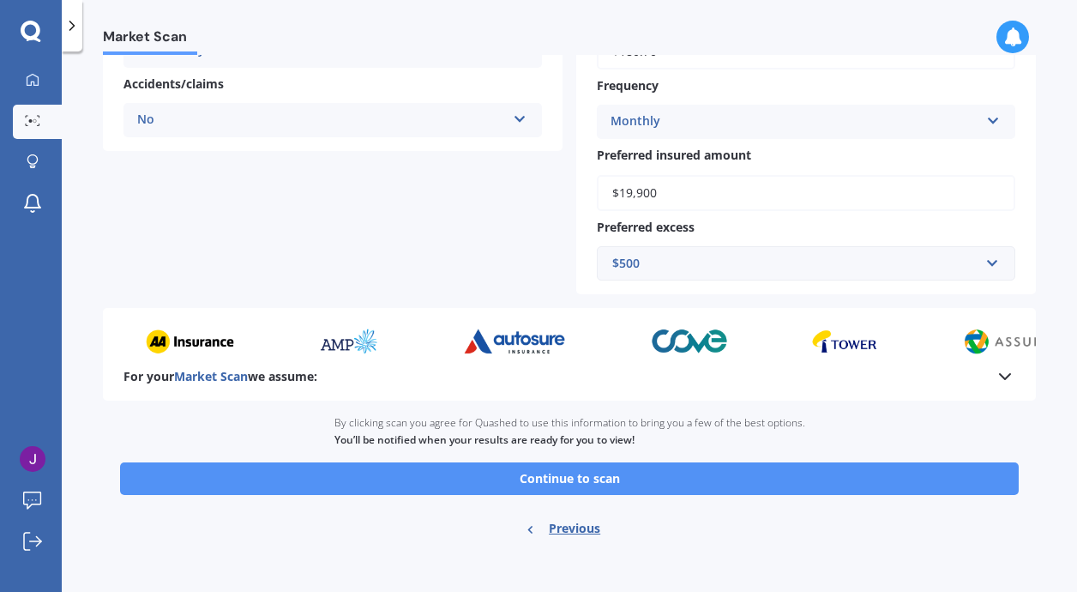
click at [552, 472] on button "Continue to scan" at bounding box center [569, 478] width 899 height 33
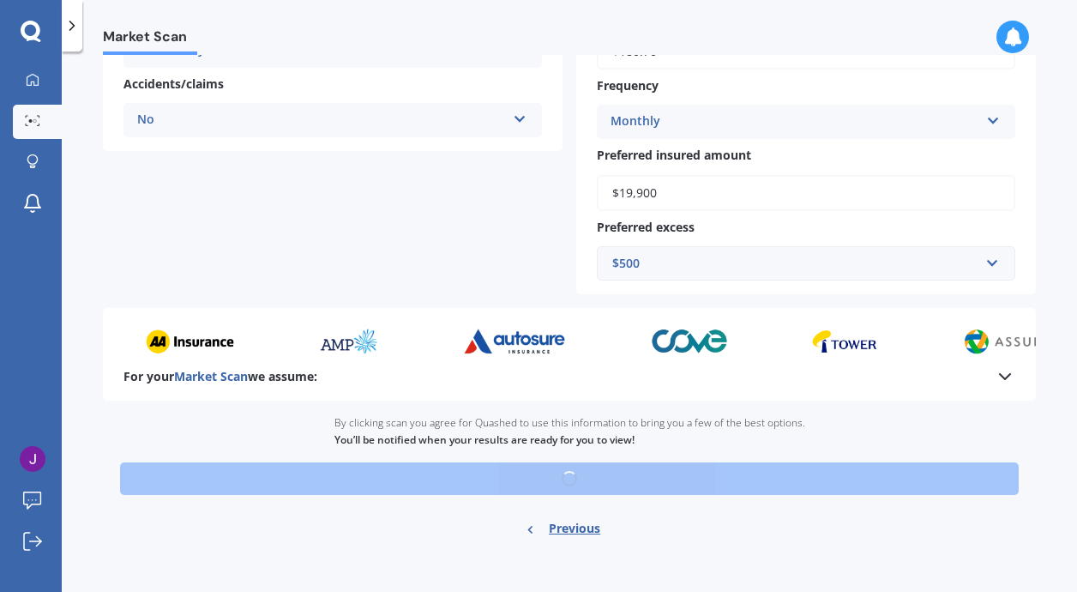
scroll to position [406, 0]
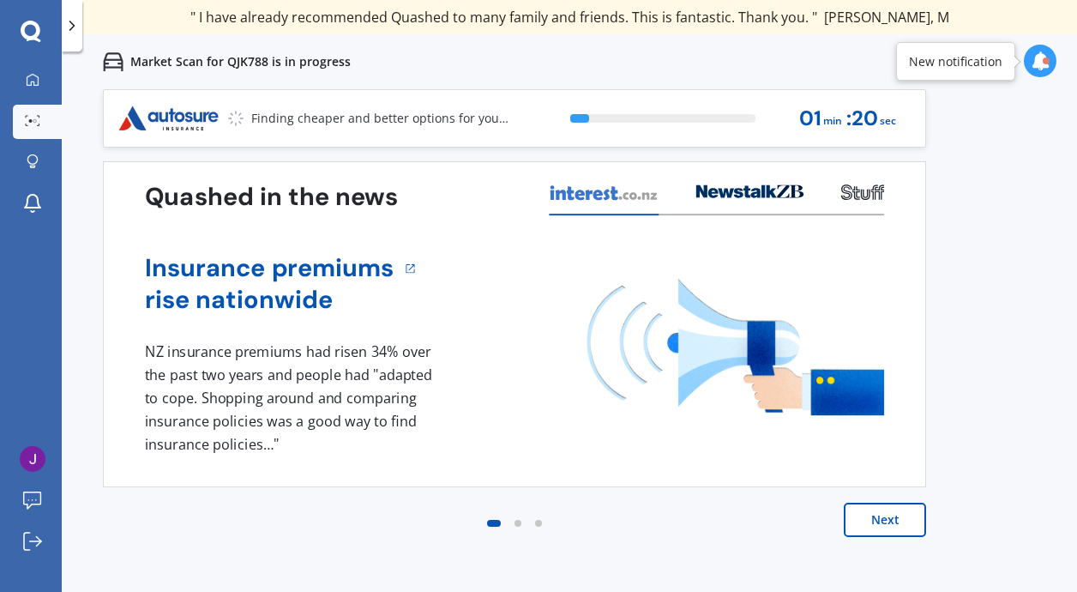
click at [1035, 62] on icon at bounding box center [1040, 60] width 19 height 19
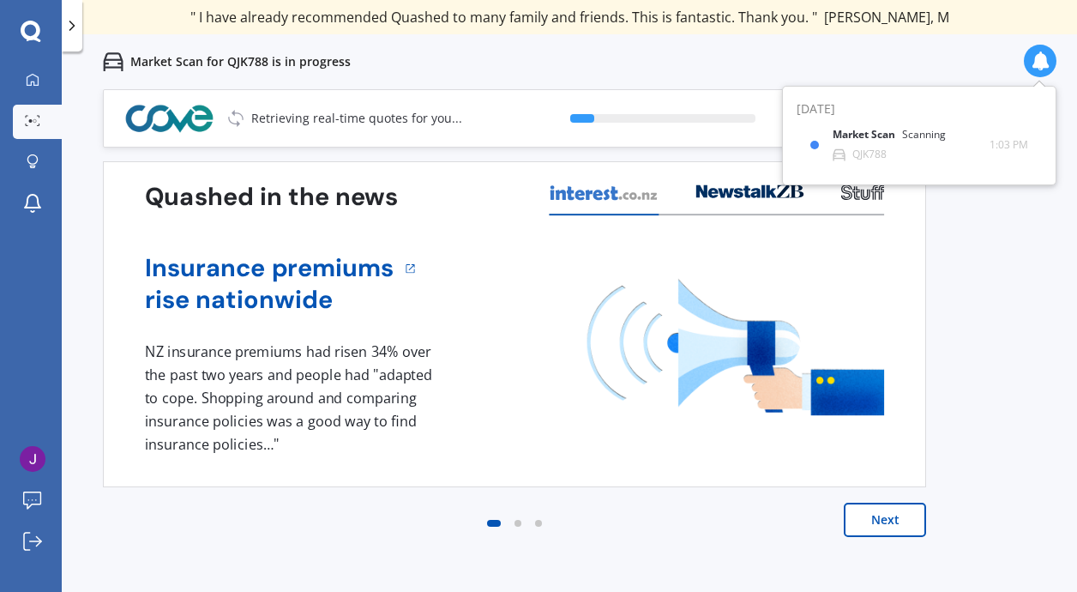
click at [1035, 62] on icon at bounding box center [1040, 60] width 19 height 19
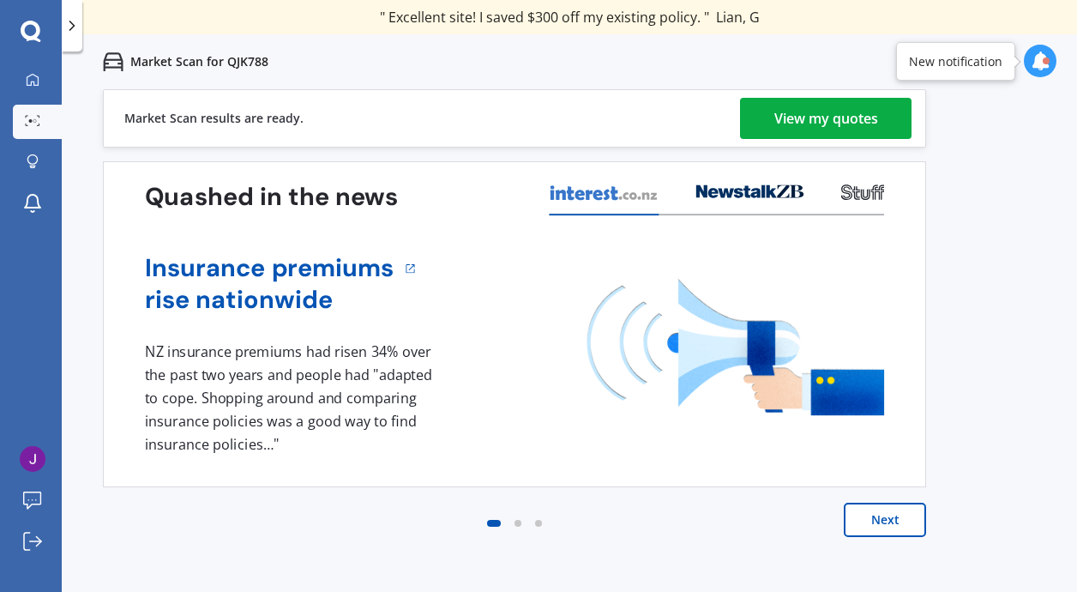
click at [779, 117] on div "View my quotes" at bounding box center [826, 118] width 104 height 41
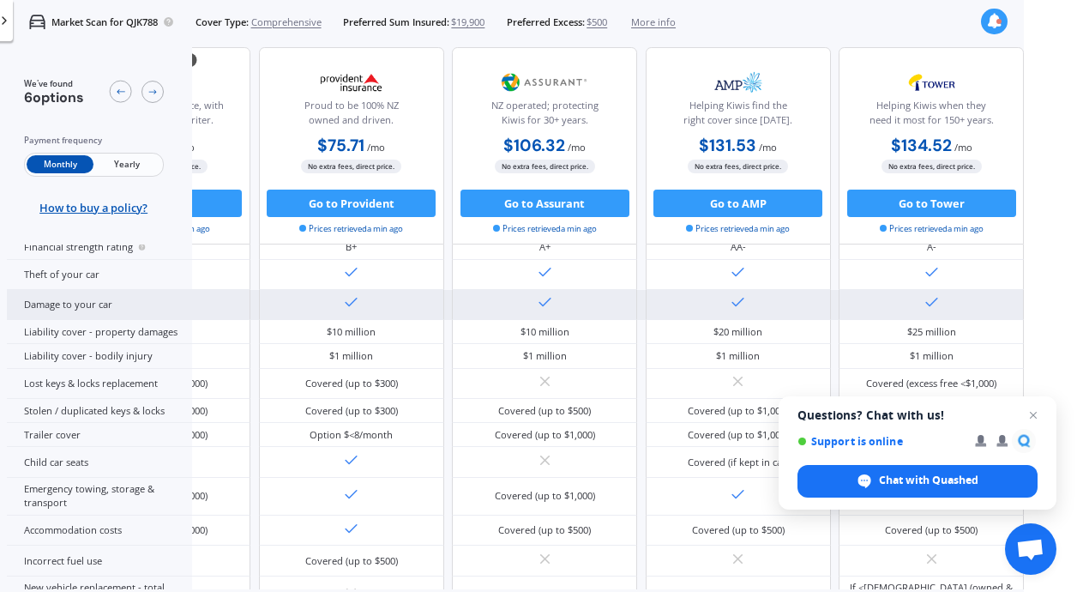
scroll to position [206, 409]
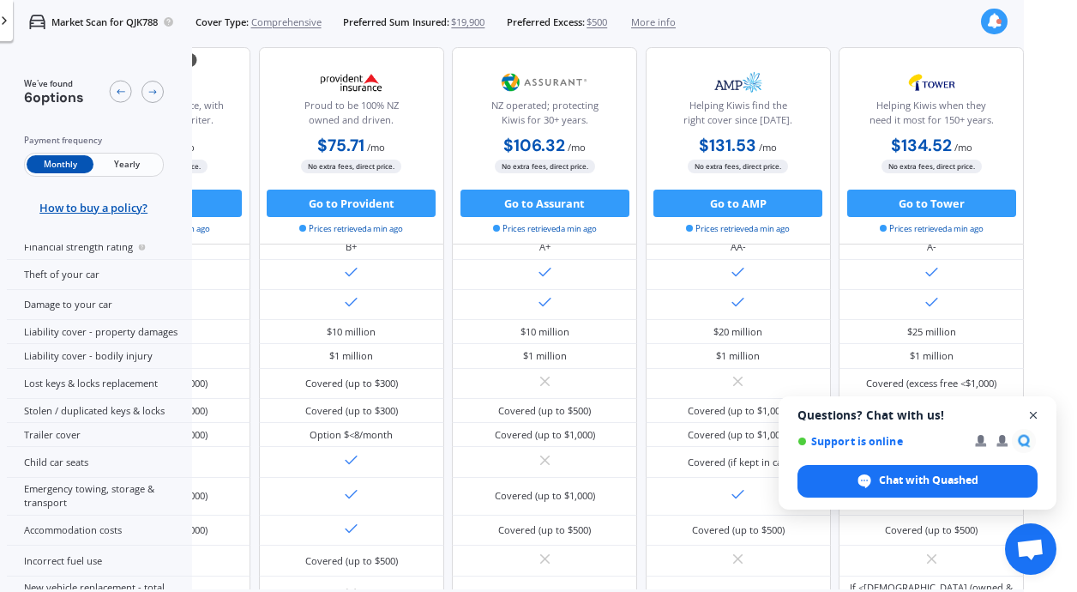
click at [1037, 414] on span "Close chat" at bounding box center [1033, 415] width 21 height 21
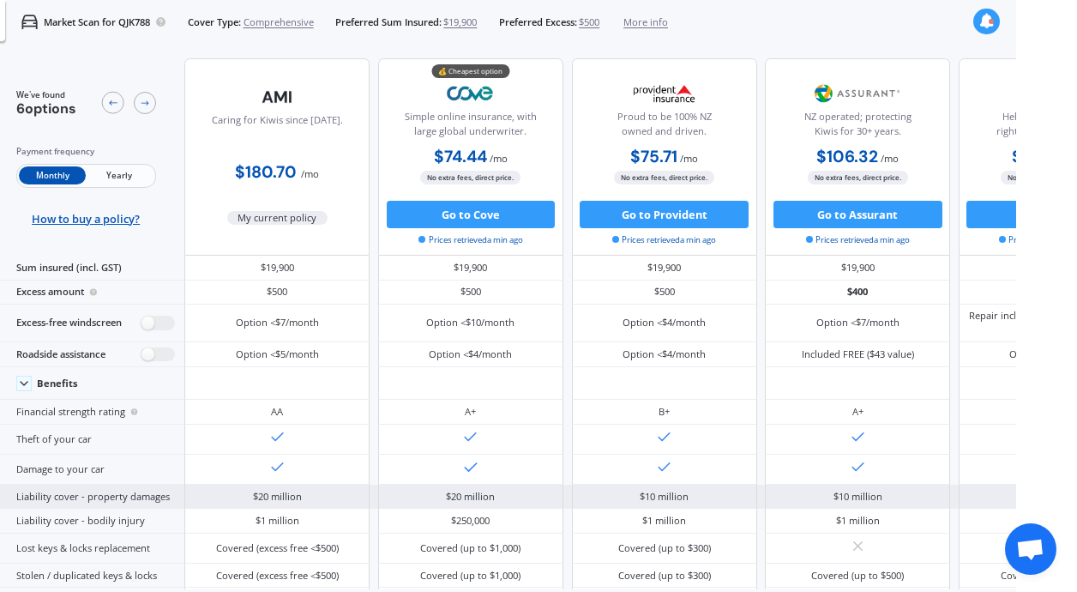
scroll to position [0, 0]
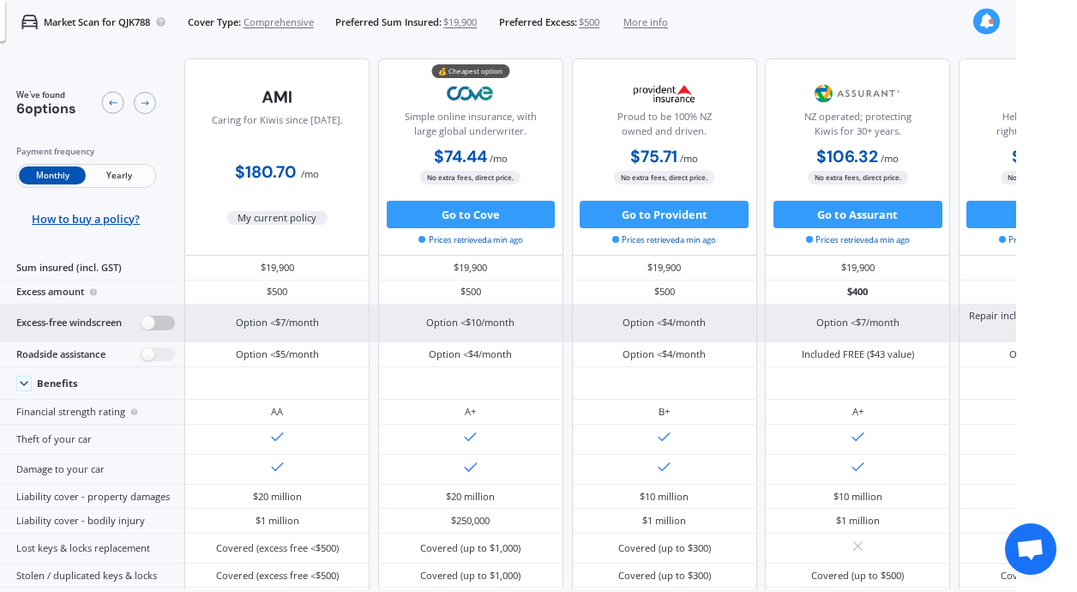
click at [160, 330] on label at bounding box center [157, 323] width 33 height 15
radio input "true"
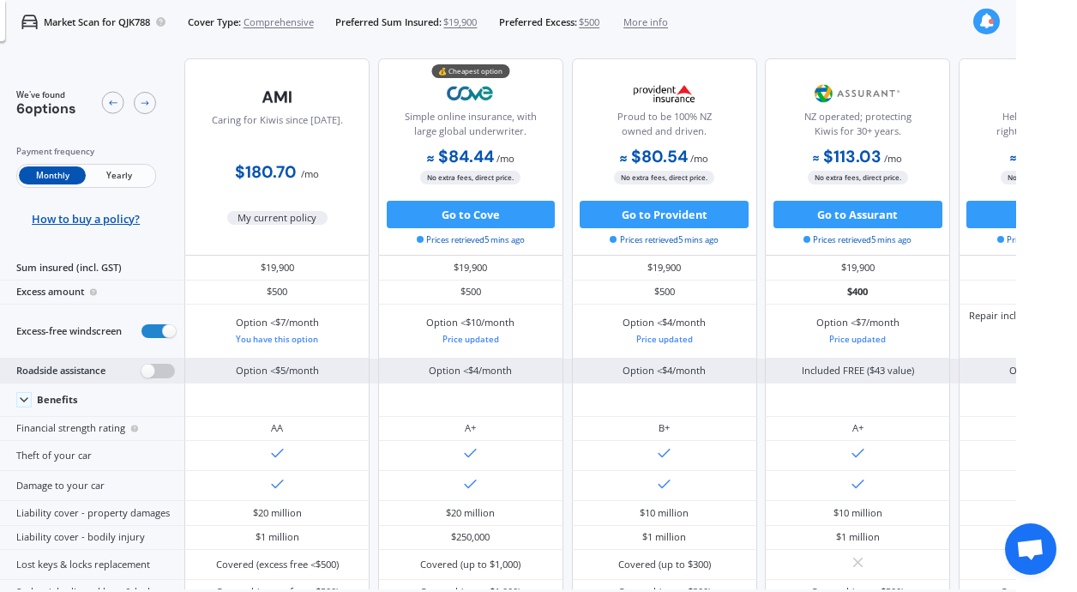
click at [161, 378] on label at bounding box center [157, 371] width 33 height 15
radio input "true"
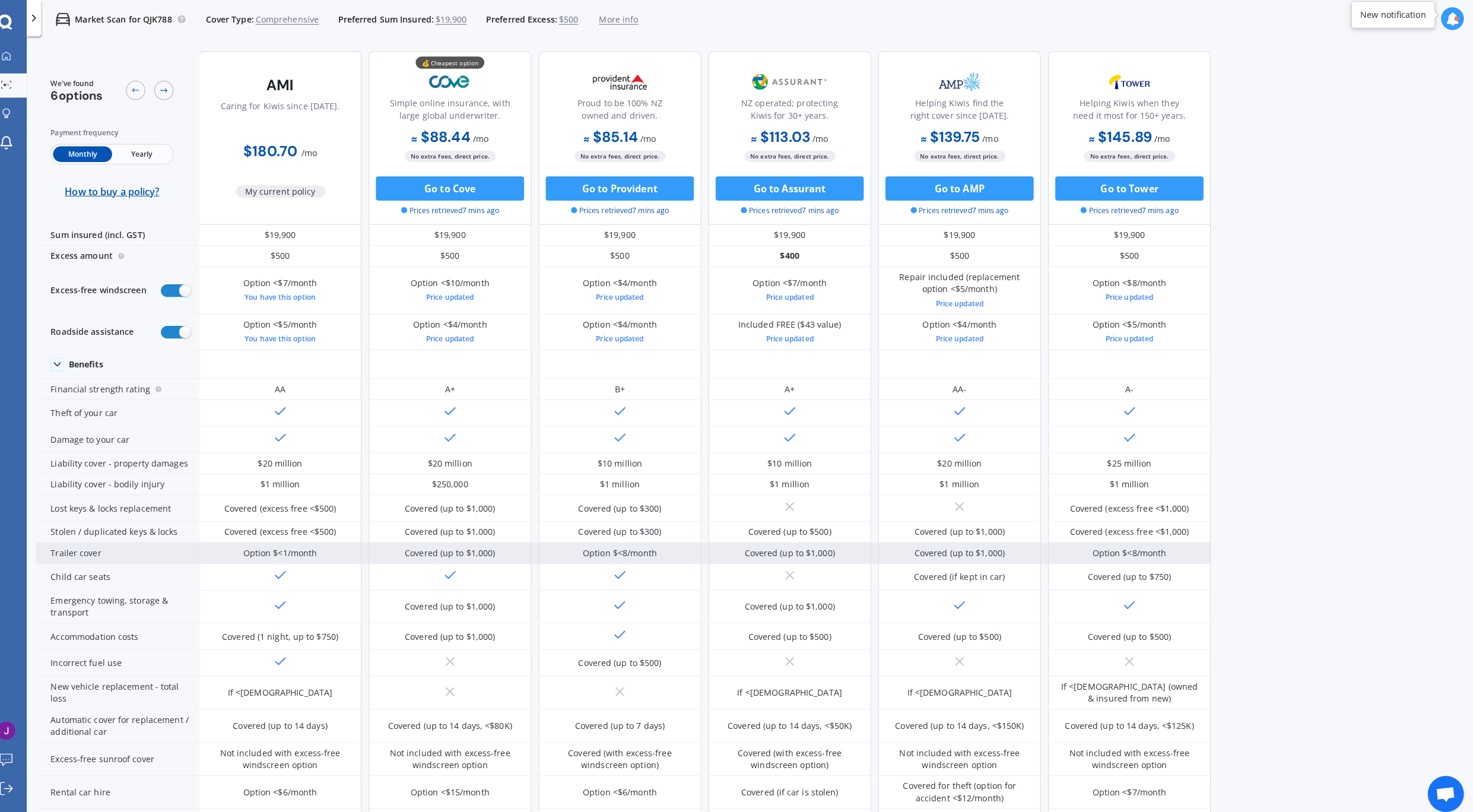
click at [271, 409] on div "Option $<1/month" at bounding box center [292, 545] width 73 height 12
click at [132, 409] on div "Trailer cover" at bounding box center [132, 545] width 161 height 21
click at [264, 409] on div "Option $<1/month" at bounding box center [292, 545] width 73 height 12
click at [277, 409] on div "Option $<1/month" at bounding box center [292, 545] width 73 height 12
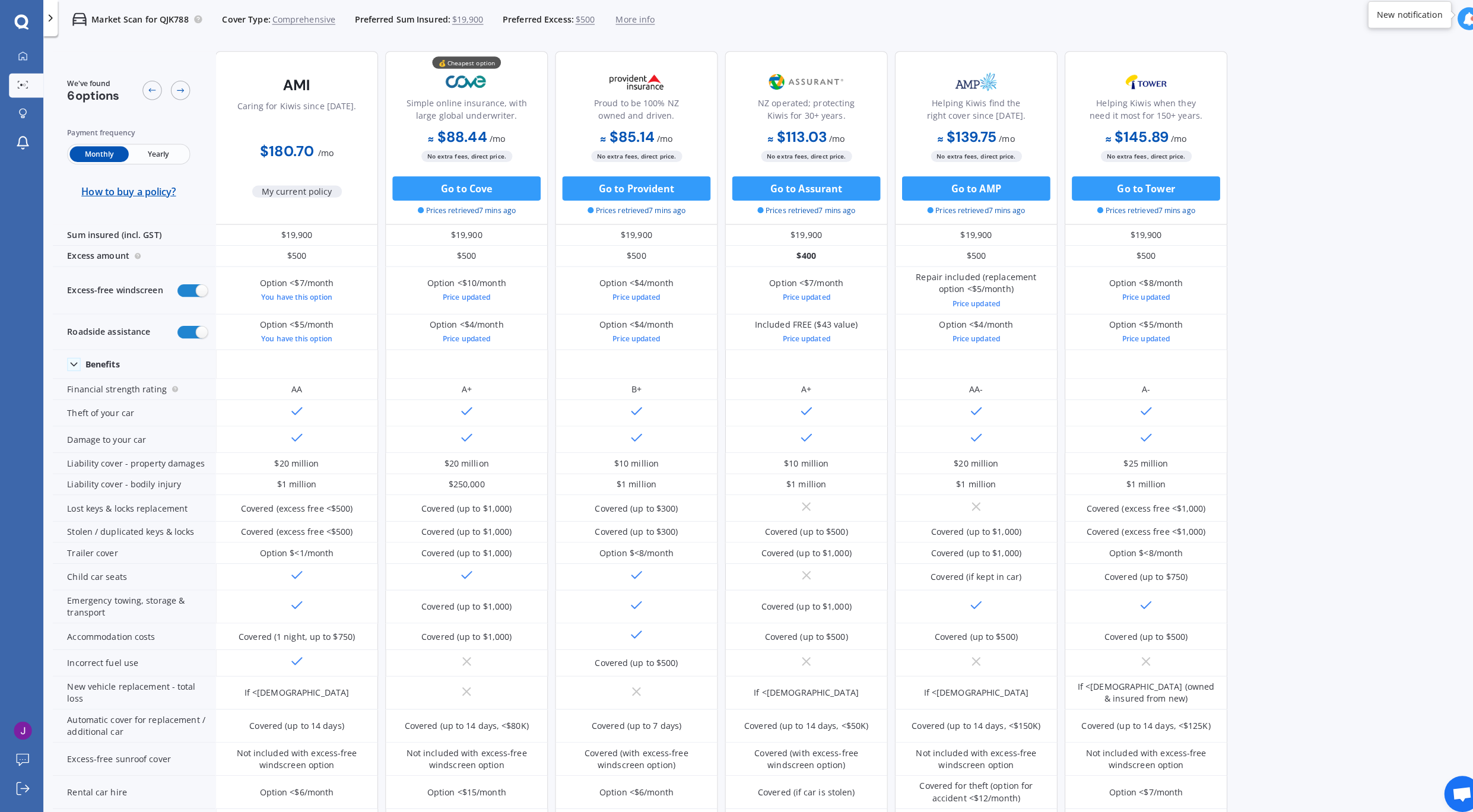
click at [745, 22] on div at bounding box center [1447, 18] width 23 height 23
click at [745, 9] on div "Market Scan for QJK788 Cover Type: Comprehensive Preferred Sum Insured: $19,900…" at bounding box center [758, 19] width 1430 height 38
click at [745, 21] on div at bounding box center [1447, 18] width 23 height 23
click at [745, 73] on div "Ready" at bounding box center [1363, 69] width 20 height 8
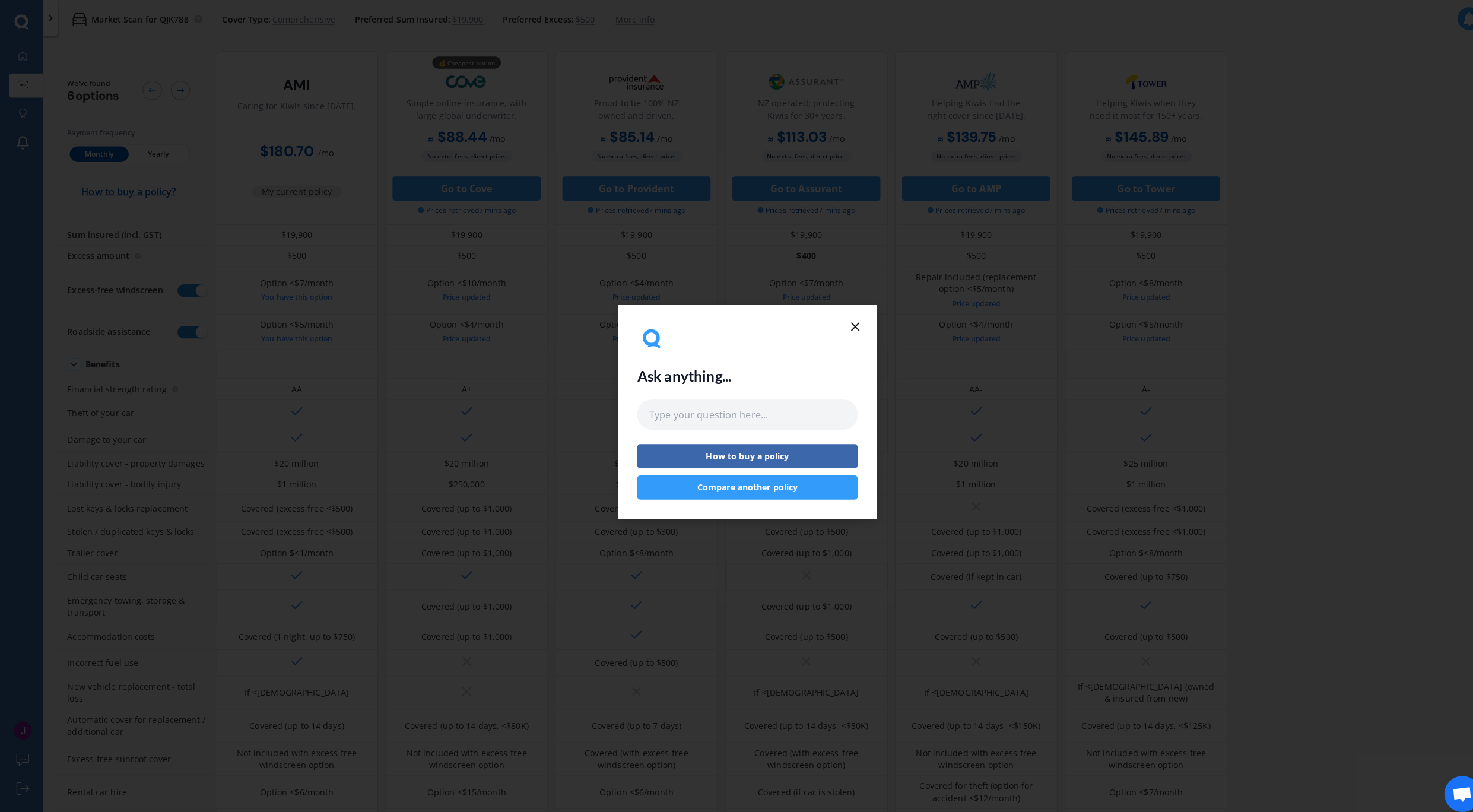
click at [745, 316] on icon at bounding box center [842, 321] width 15 height 15
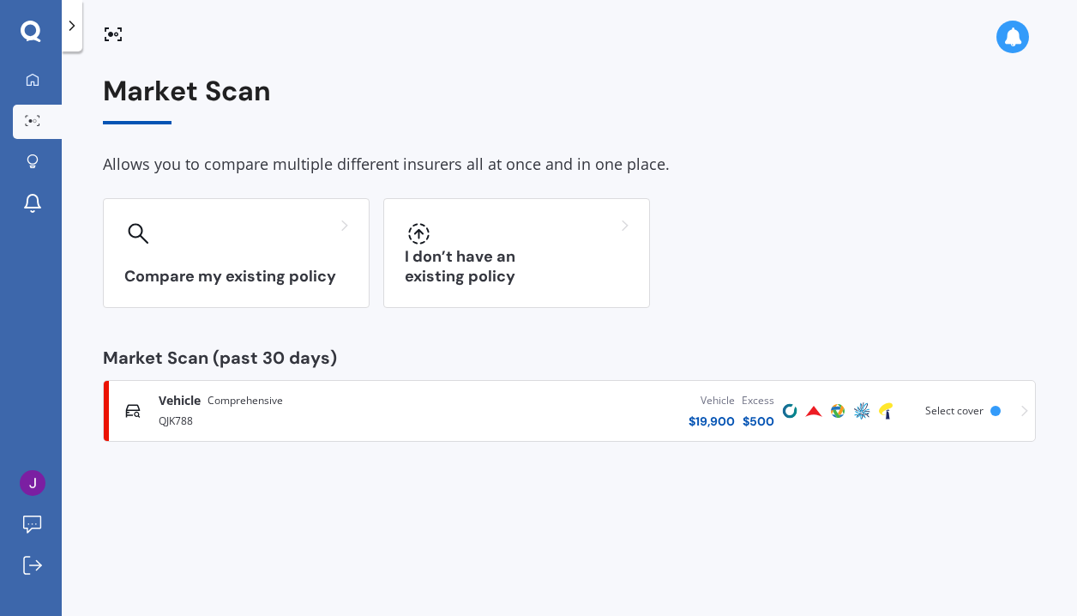
click at [1019, 37] on icon at bounding box center [1012, 36] width 19 height 19
click at [599, 91] on div "Market Scan" at bounding box center [569, 99] width 933 height 49
click at [36, 81] on icon at bounding box center [33, 80] width 14 height 14
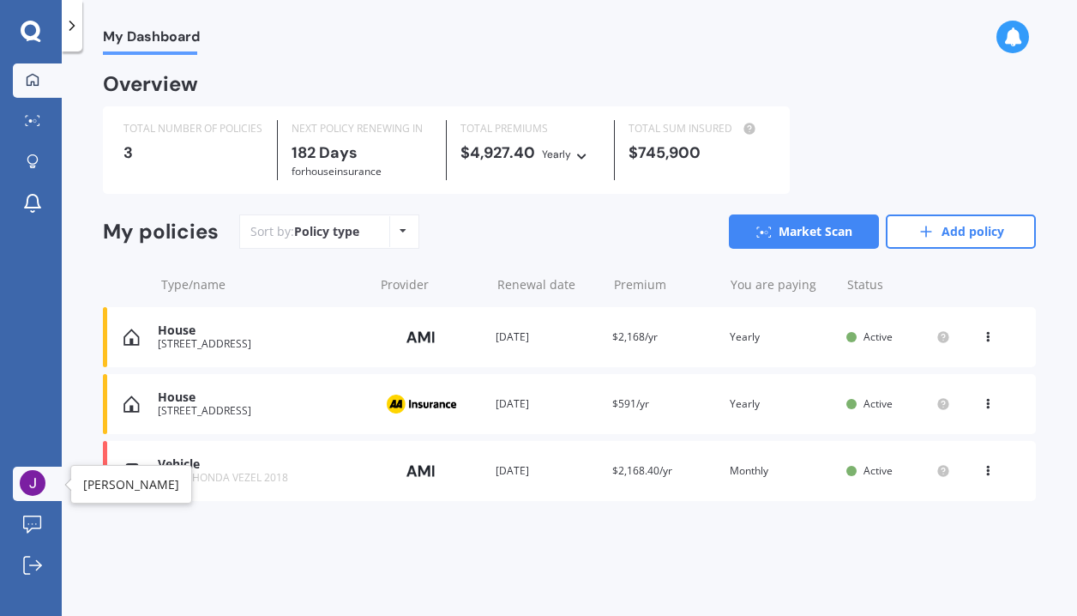
click at [32, 479] on img at bounding box center [33, 483] width 26 height 26
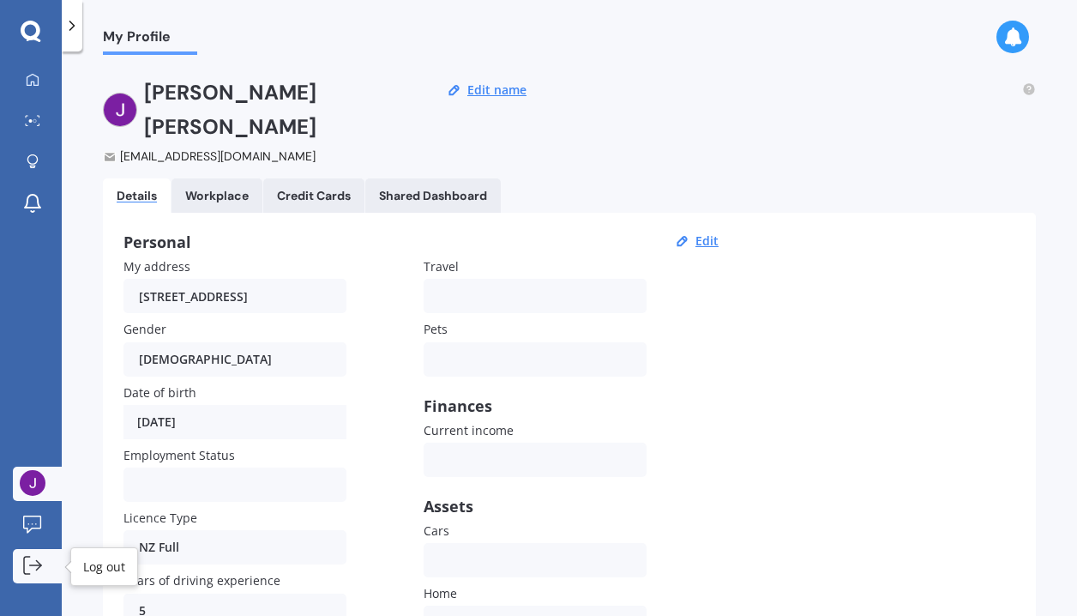
click at [40, 564] on icon at bounding box center [38, 564] width 5 height 9
